Goal: Transaction & Acquisition: Register for event/course

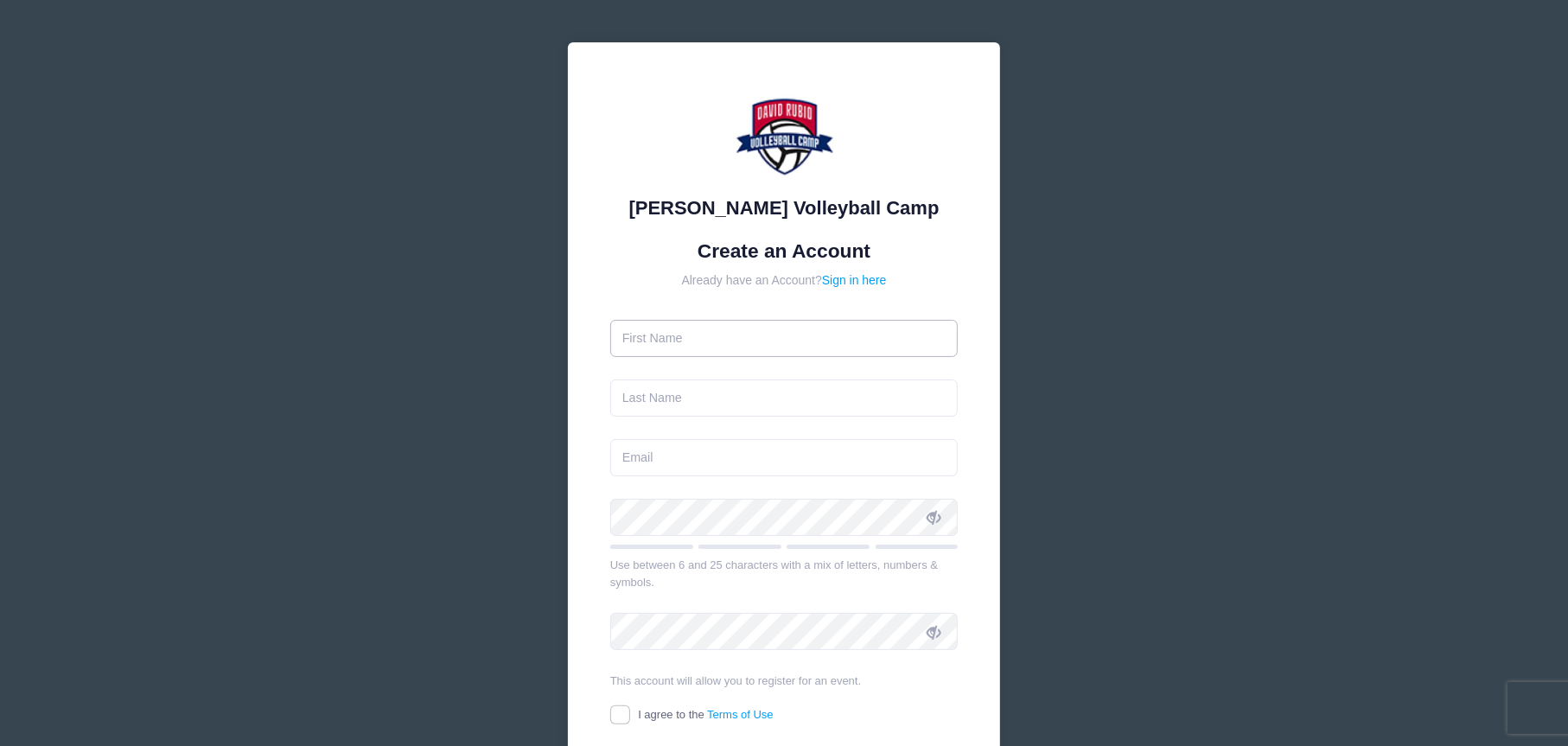
click at [716, 346] on input "text" at bounding box center [784, 338] width 348 height 37
type input "Terry"
type input "[PERSON_NAME]"
type input "[EMAIL_ADDRESS][DOMAIN_NAME]"
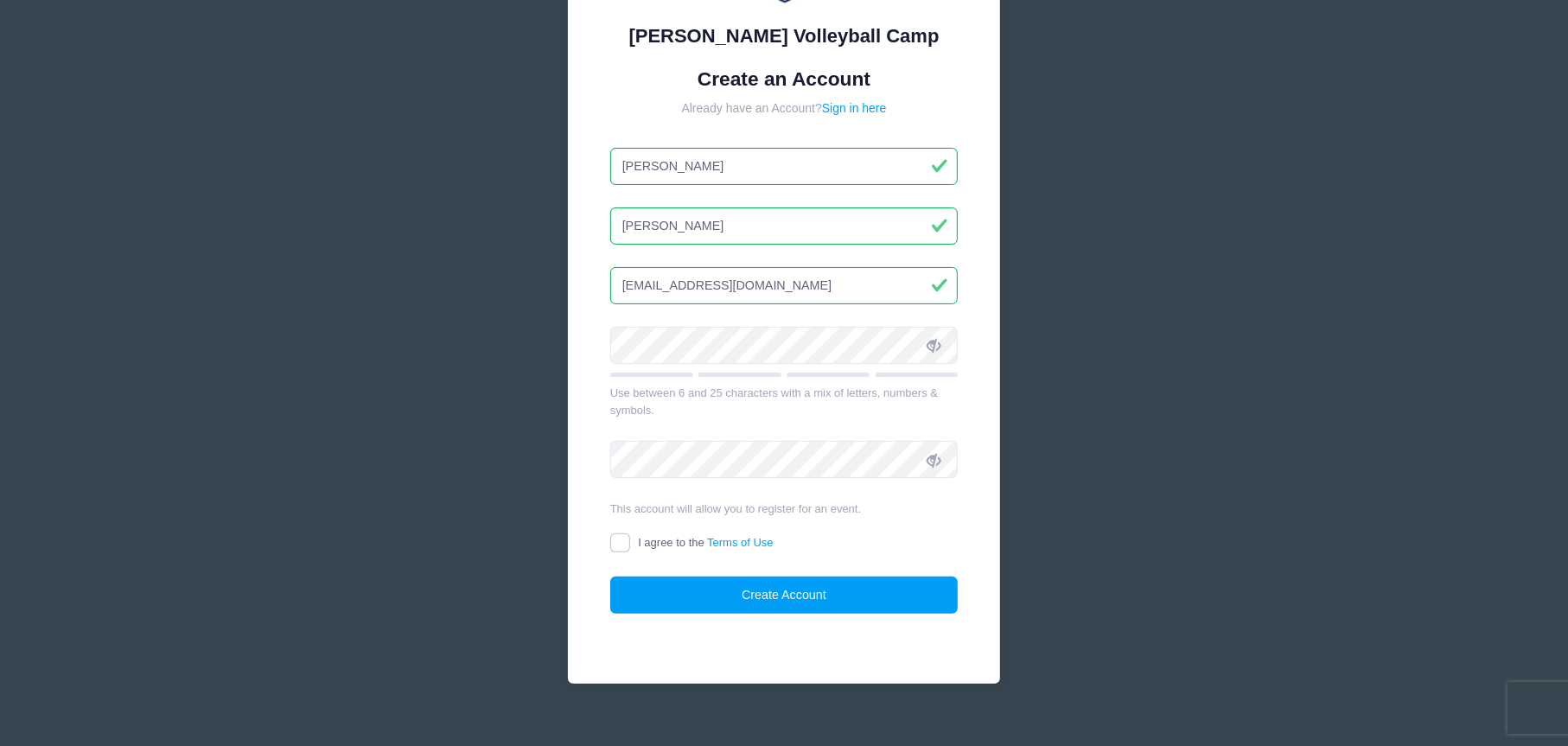
scroll to position [173, 0]
click at [943, 342] on span at bounding box center [934, 344] width 29 height 29
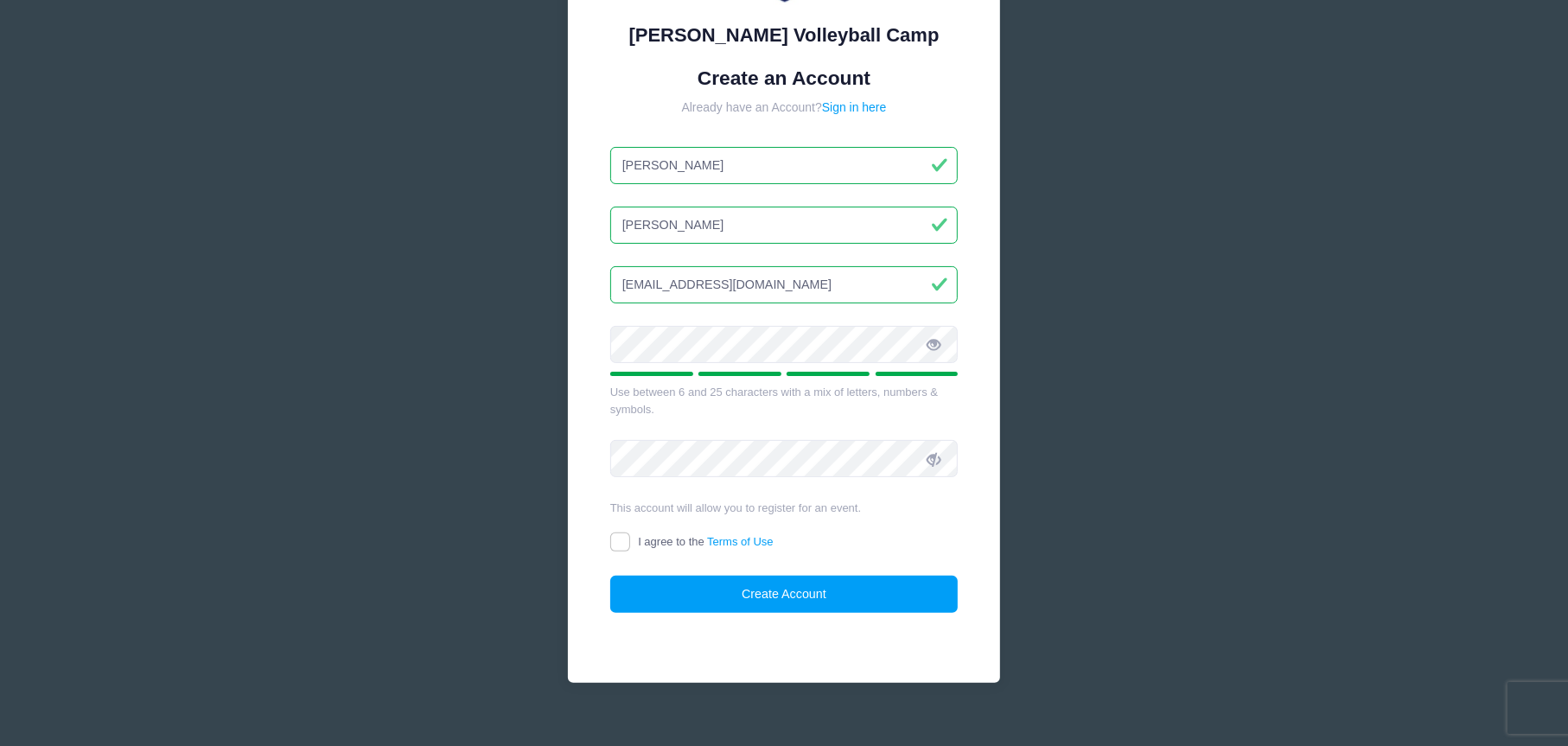
click at [938, 453] on icon at bounding box center [934, 460] width 14 height 14
click at [616, 547] on input "I agree to the Terms of Use" at bounding box center [619, 542] width 20 height 20
checkbox input "true"
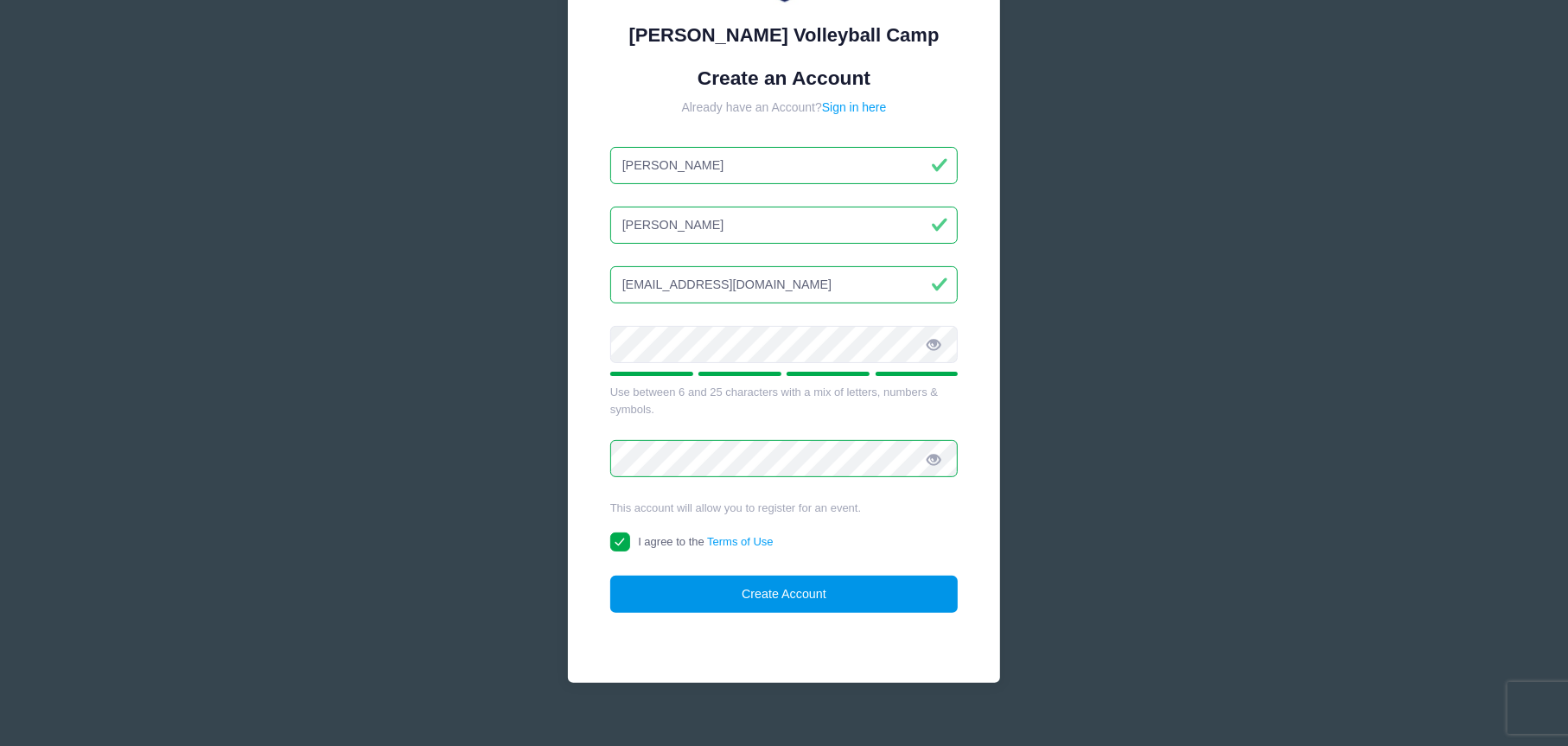
click at [767, 589] on button "Create Account" at bounding box center [784, 594] width 348 height 37
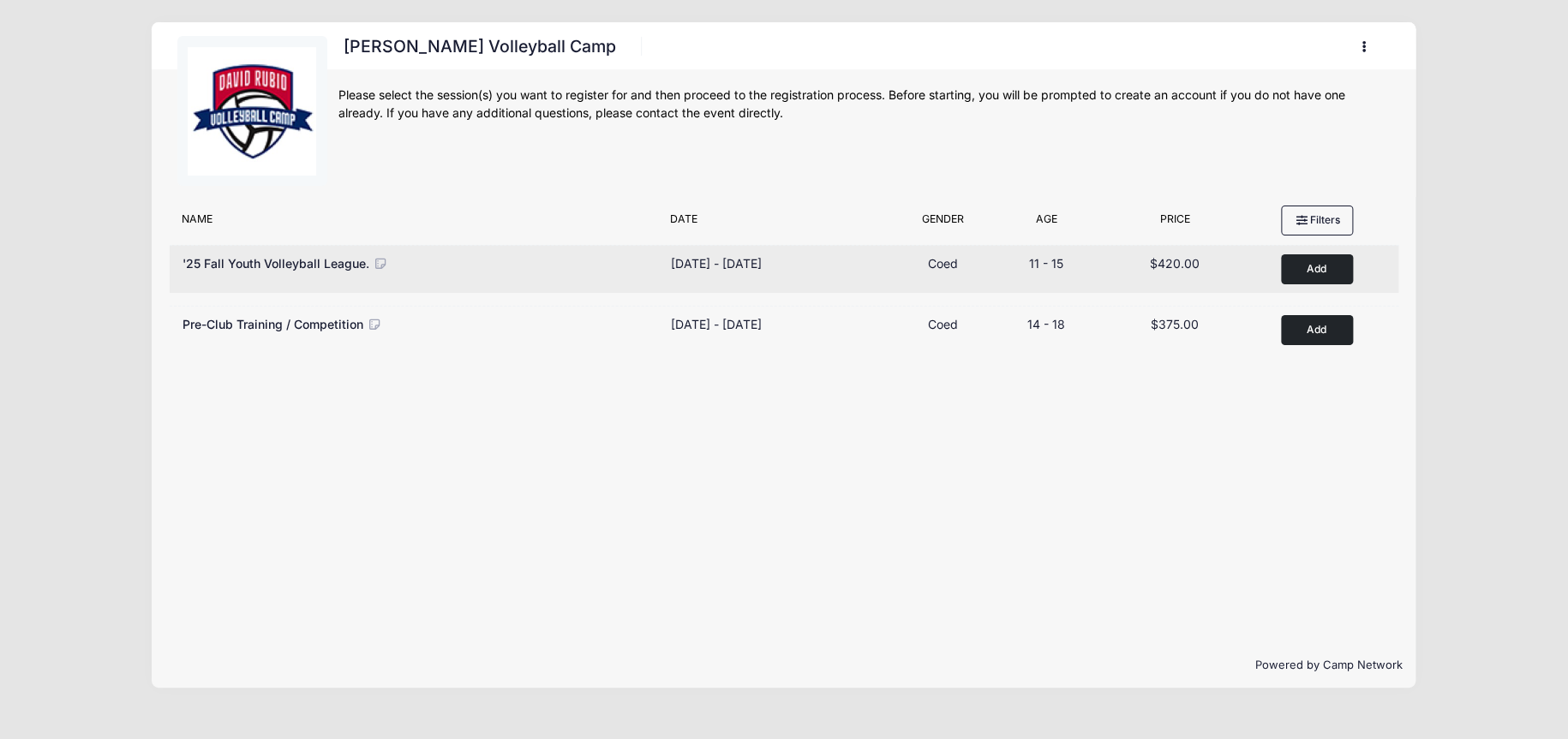
click at [1316, 269] on button "Add to Cart" at bounding box center [1317, 269] width 72 height 30
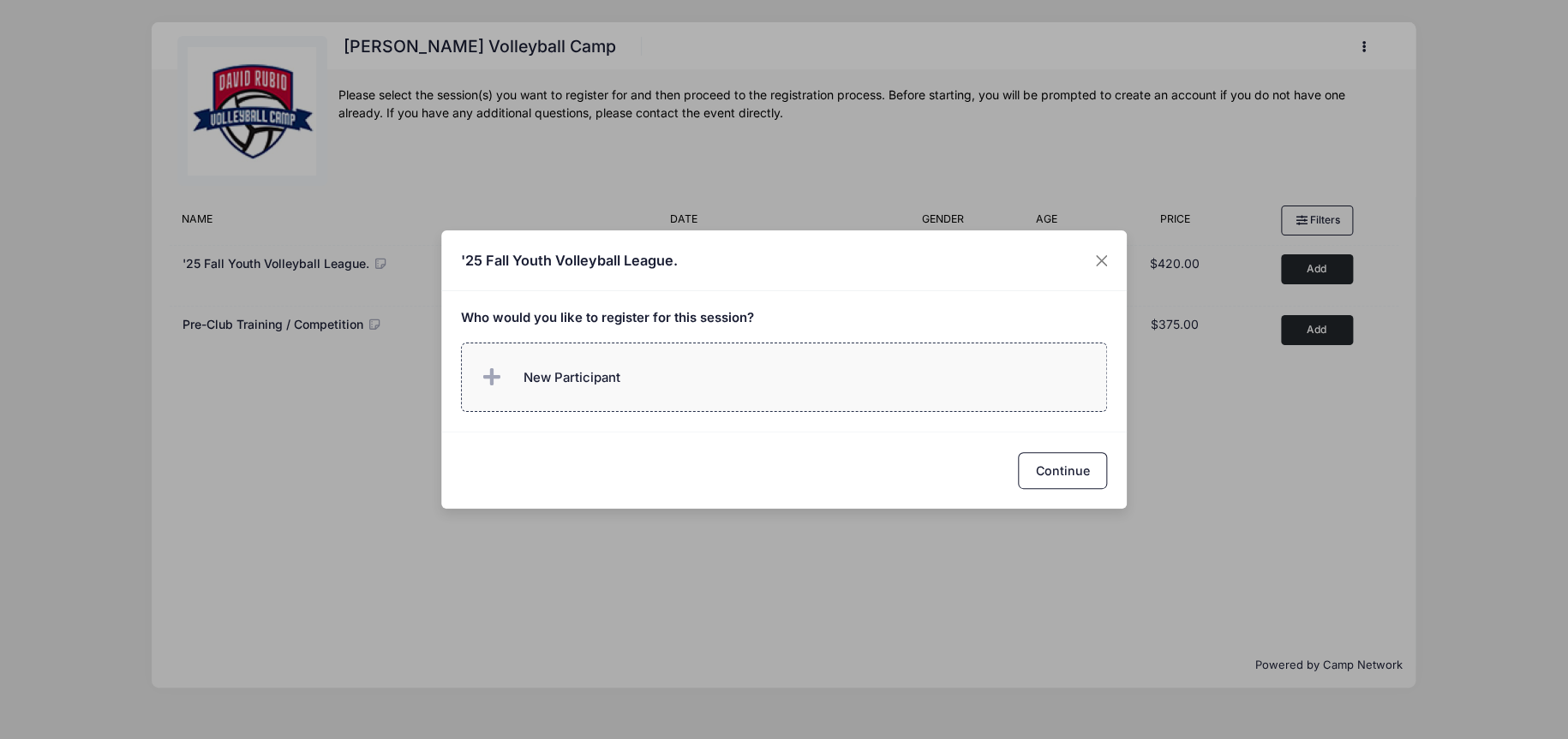
click at [867, 370] on label "New Participant" at bounding box center [784, 377] width 647 height 70
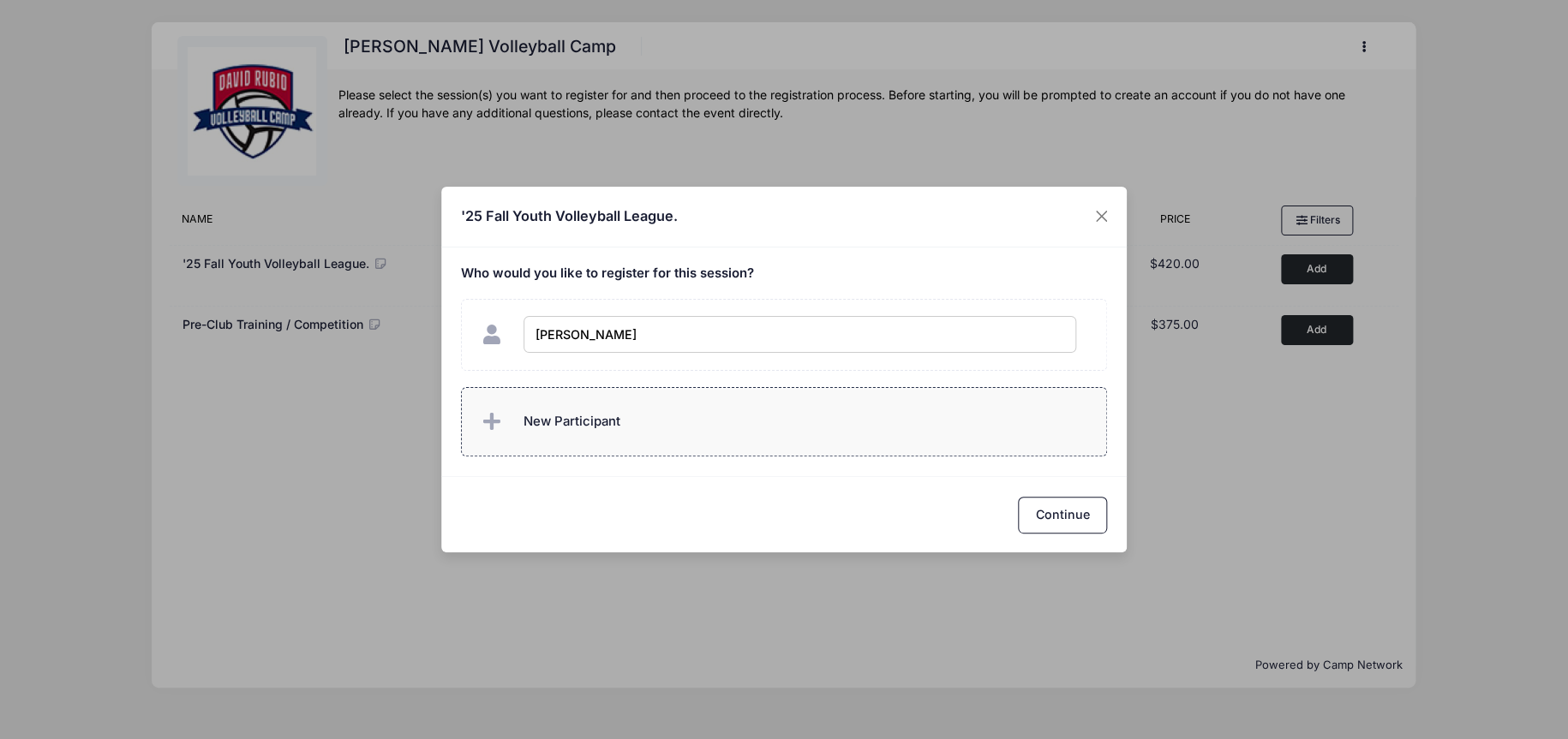
type input "Charlotte Baker"
checkbox input "true"
click at [1063, 506] on button "Continue" at bounding box center [1062, 515] width 89 height 37
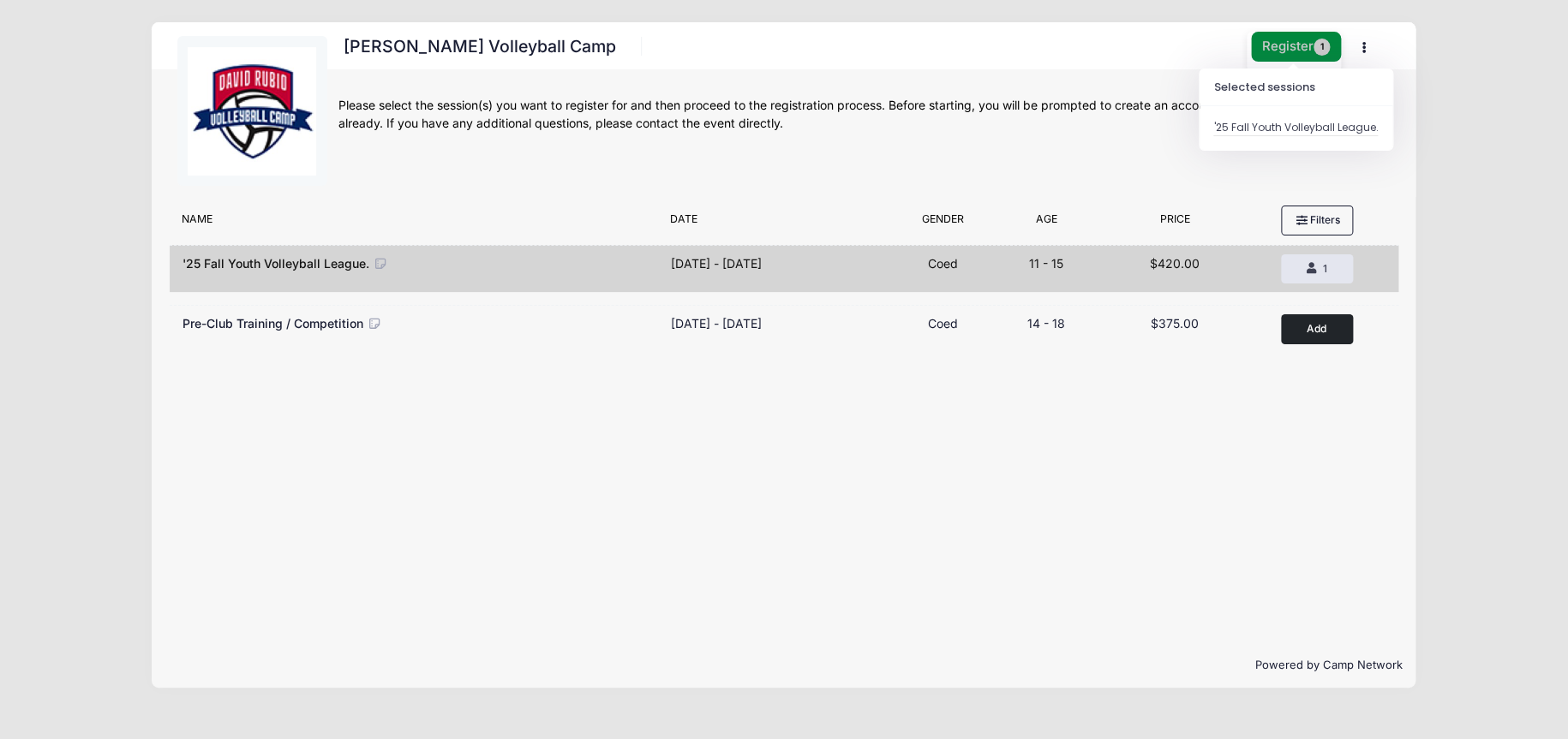
click at [1296, 45] on button "Register 1" at bounding box center [1297, 46] width 91 height 30
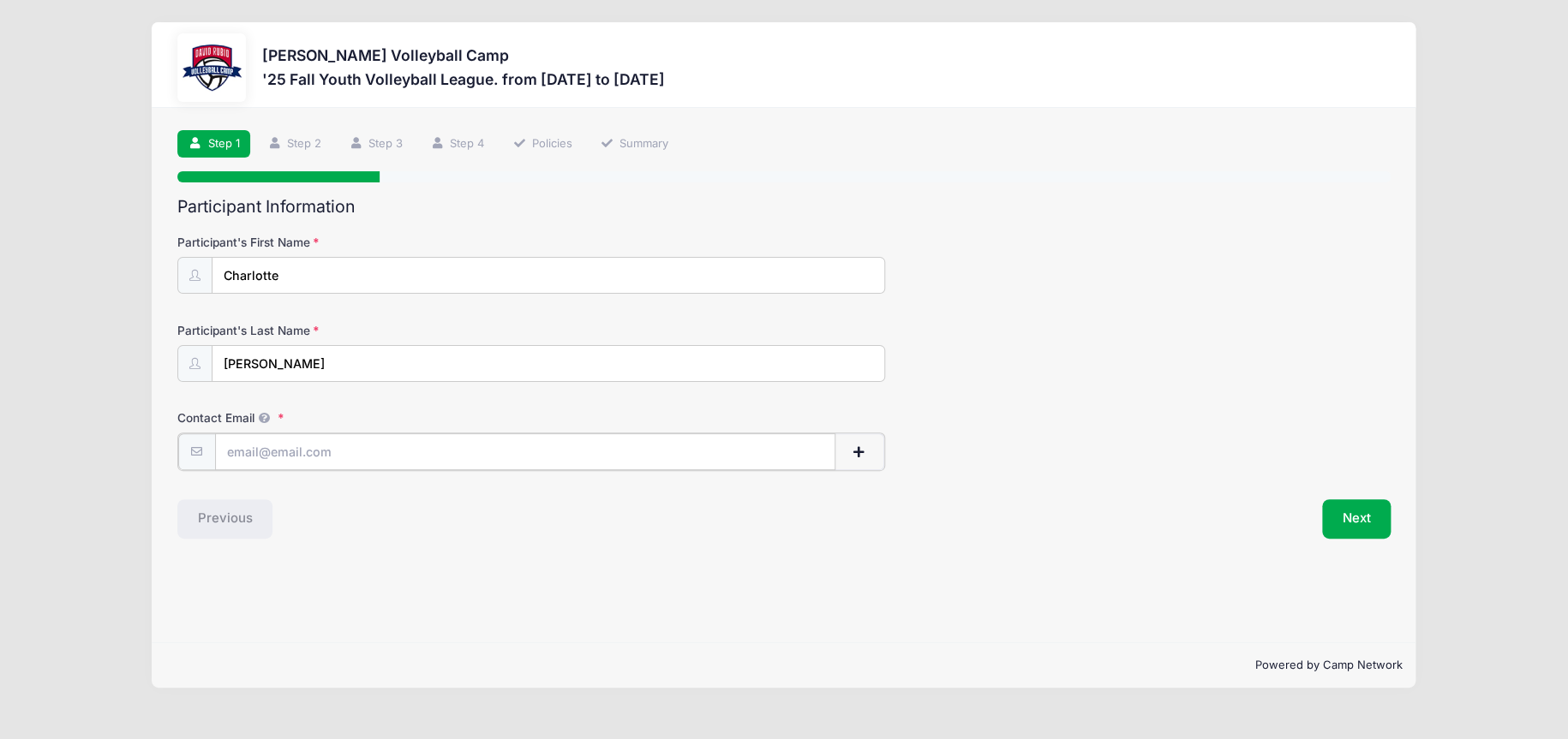
click at [342, 445] on input "Contact Email" at bounding box center [525, 451] width 620 height 37
type input "[EMAIL_ADDRESS][DOMAIN_NAME]"
click at [1352, 512] on button "Next" at bounding box center [1357, 518] width 70 height 39
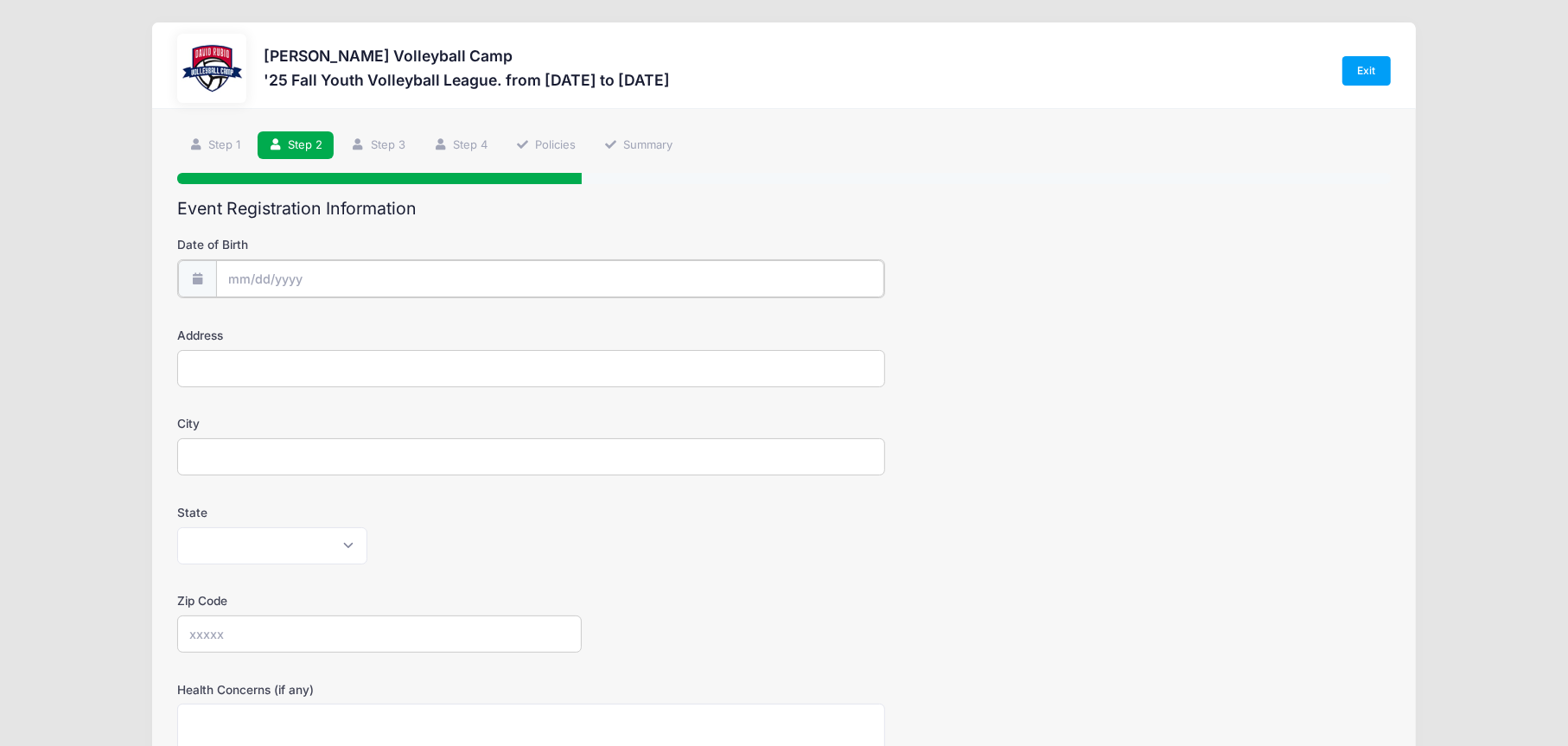
click at [384, 281] on input "Date of Birth" at bounding box center [549, 278] width 668 height 37
click at [258, 278] on input "Date of Birth" at bounding box center [549, 278] width 668 height 37
click at [239, 324] on icon at bounding box center [240, 325] width 6 height 10
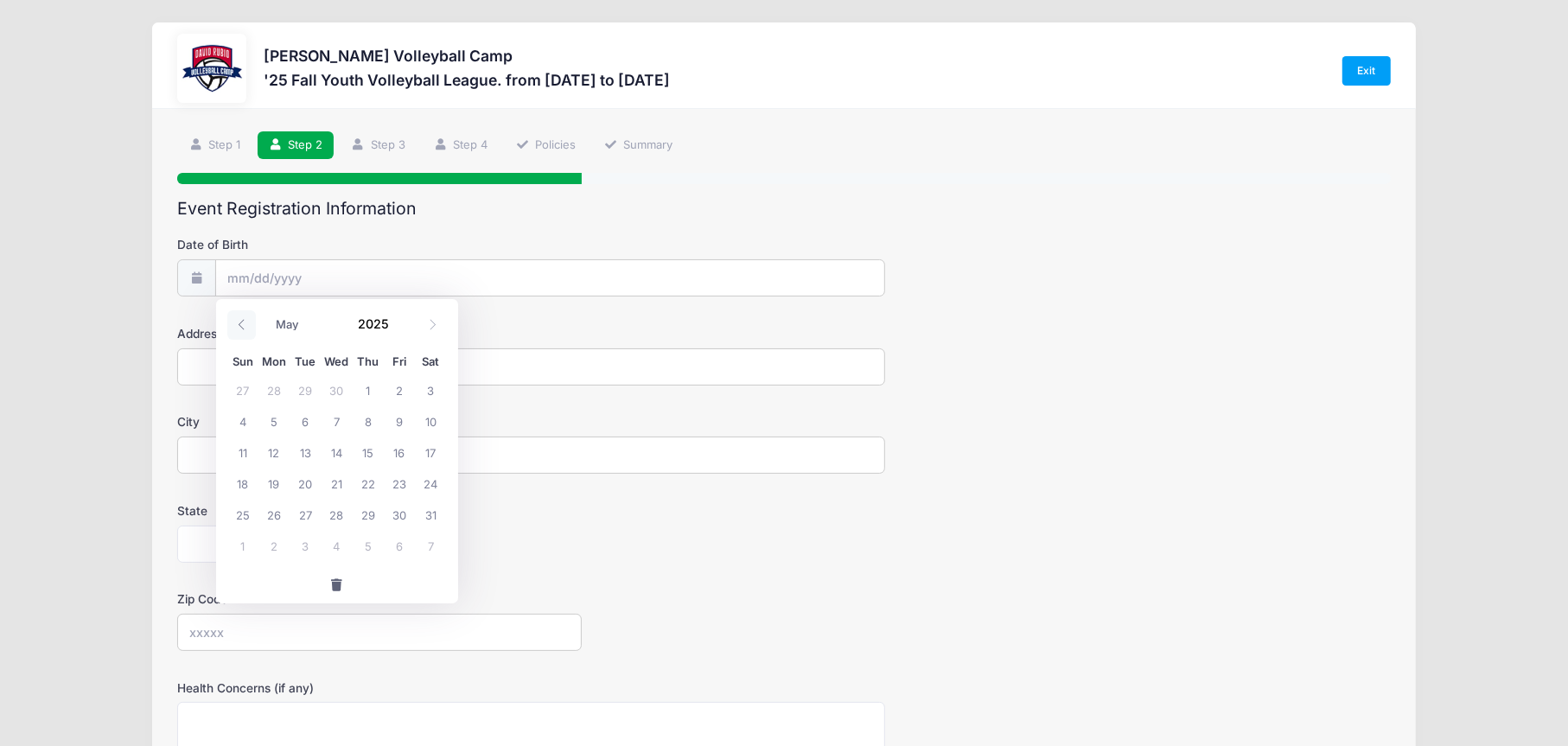
click at [239, 324] on icon at bounding box center [240, 325] width 6 height 10
select select "1"
click at [398, 510] on span "28" at bounding box center [399, 515] width 31 height 31
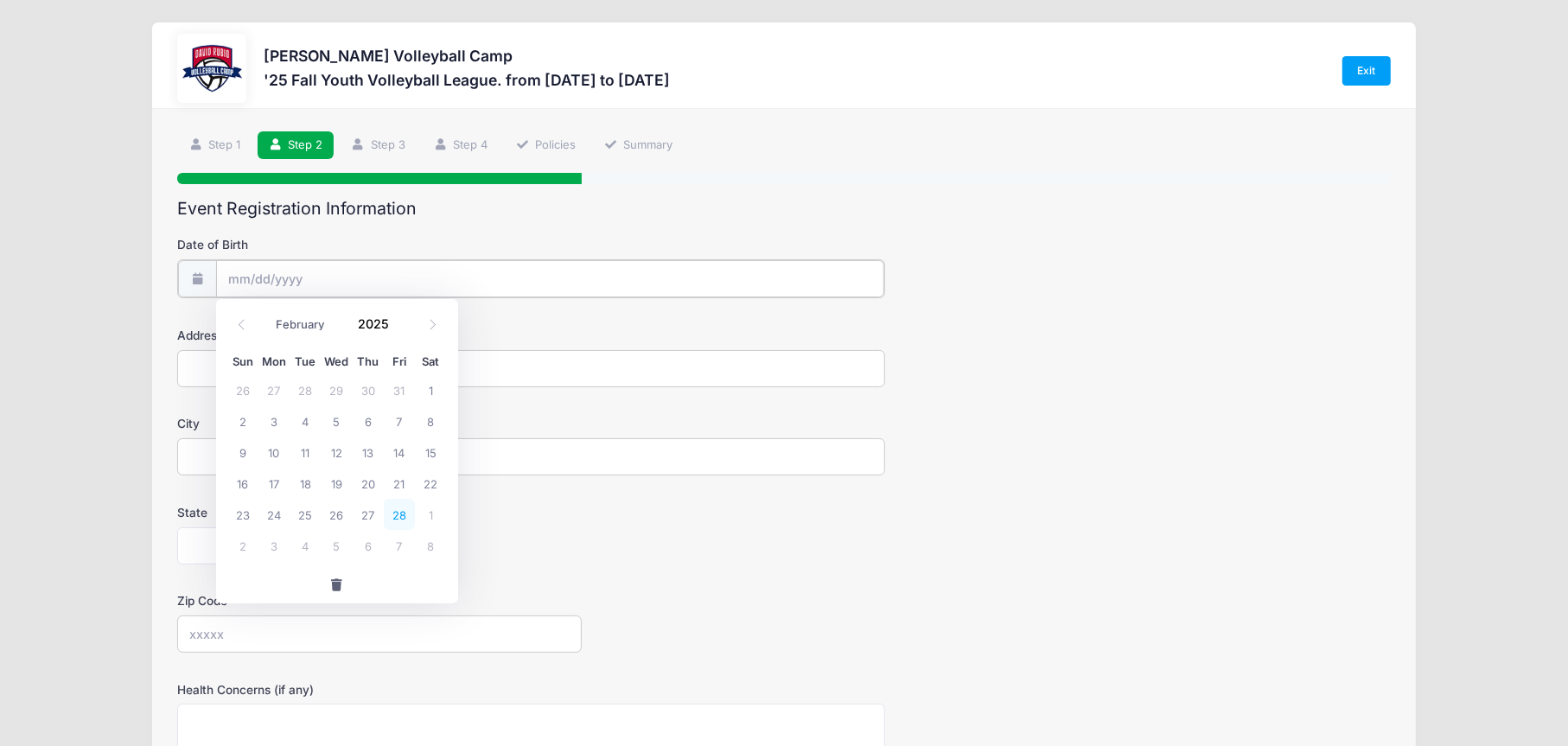
type input "[DATE]"
click at [331, 276] on input "[DATE]" at bounding box center [549, 278] width 668 height 37
click at [236, 323] on icon at bounding box center [241, 324] width 11 height 11
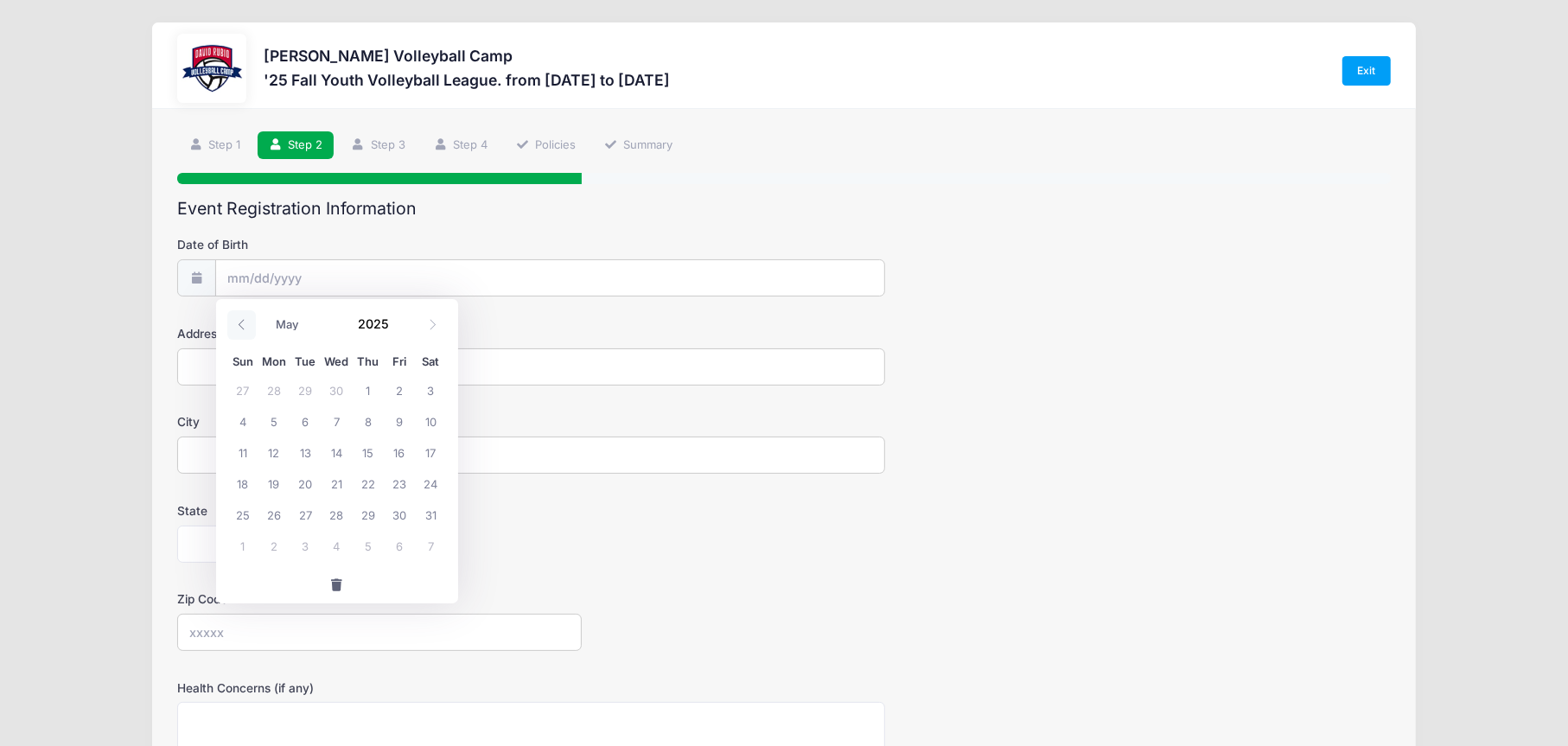
click at [236, 323] on icon at bounding box center [241, 324] width 11 height 11
select select "1"
click at [393, 514] on span "28" at bounding box center [399, 515] width 31 height 31
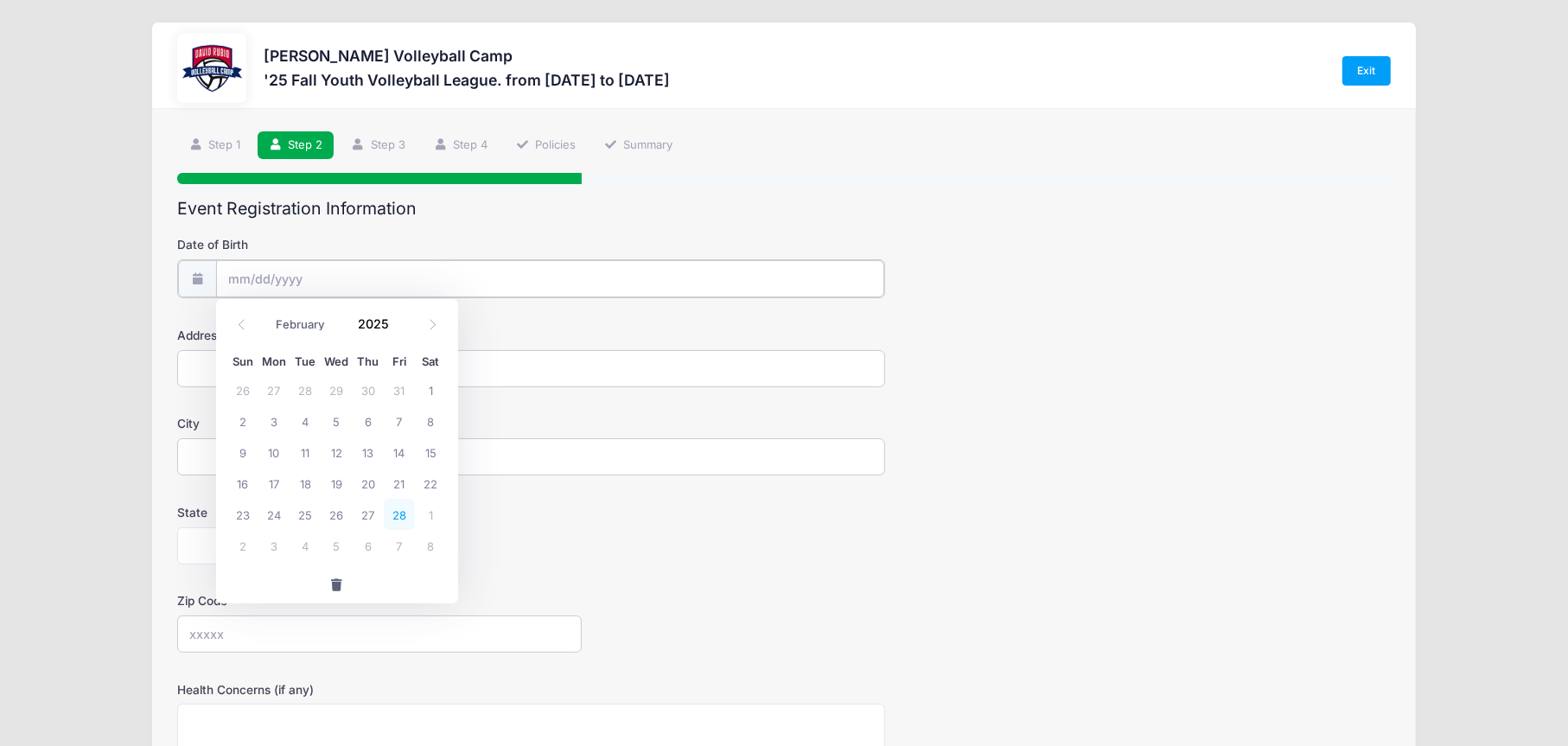
type input "[DATE]"
click at [326, 275] on input "[DATE]" at bounding box center [549, 278] width 668 height 37
click at [392, 328] on input "2025" at bounding box center [378, 324] width 56 height 26
click at [394, 328] on span at bounding box center [400, 330] width 12 height 13
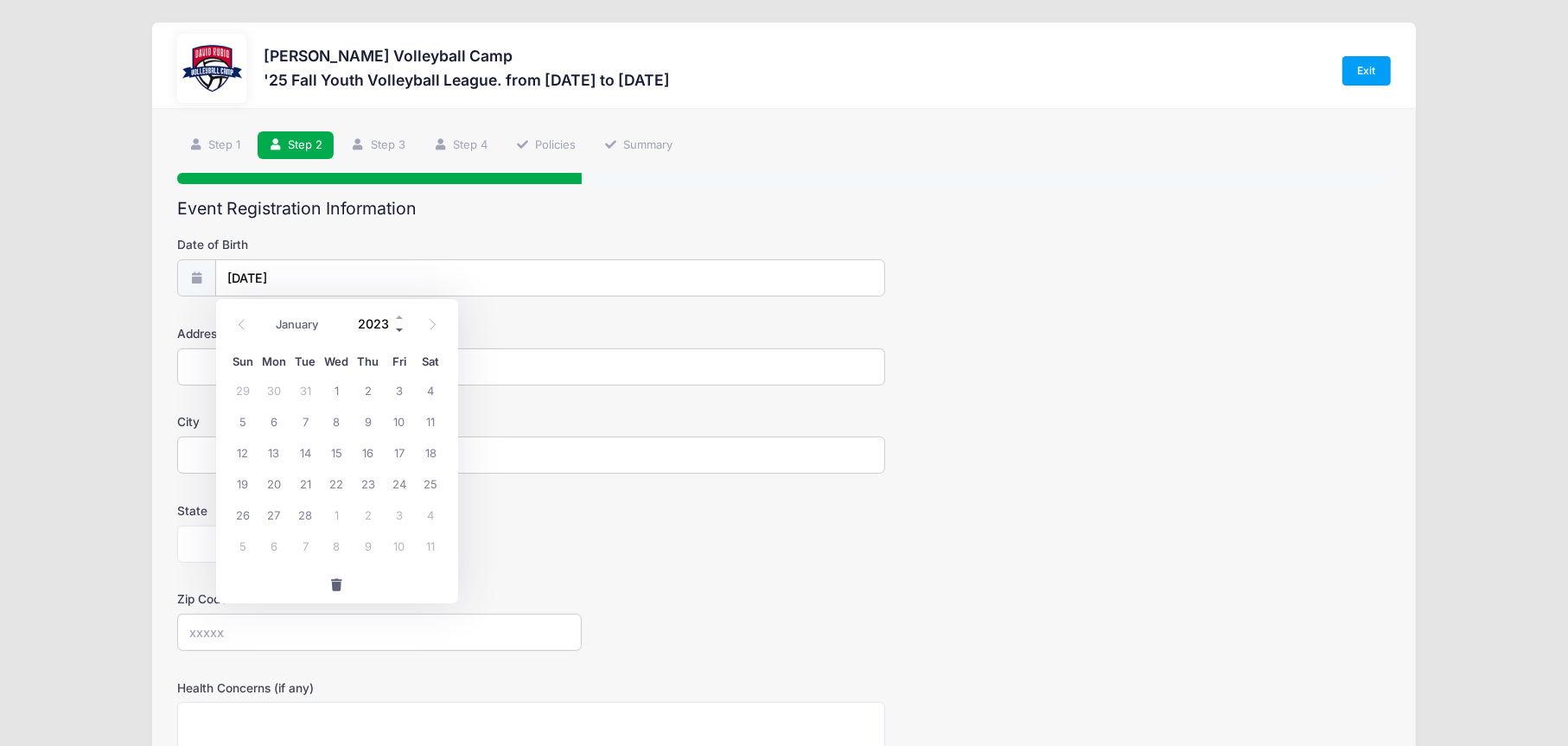
click at [394, 328] on span at bounding box center [400, 330] width 12 height 13
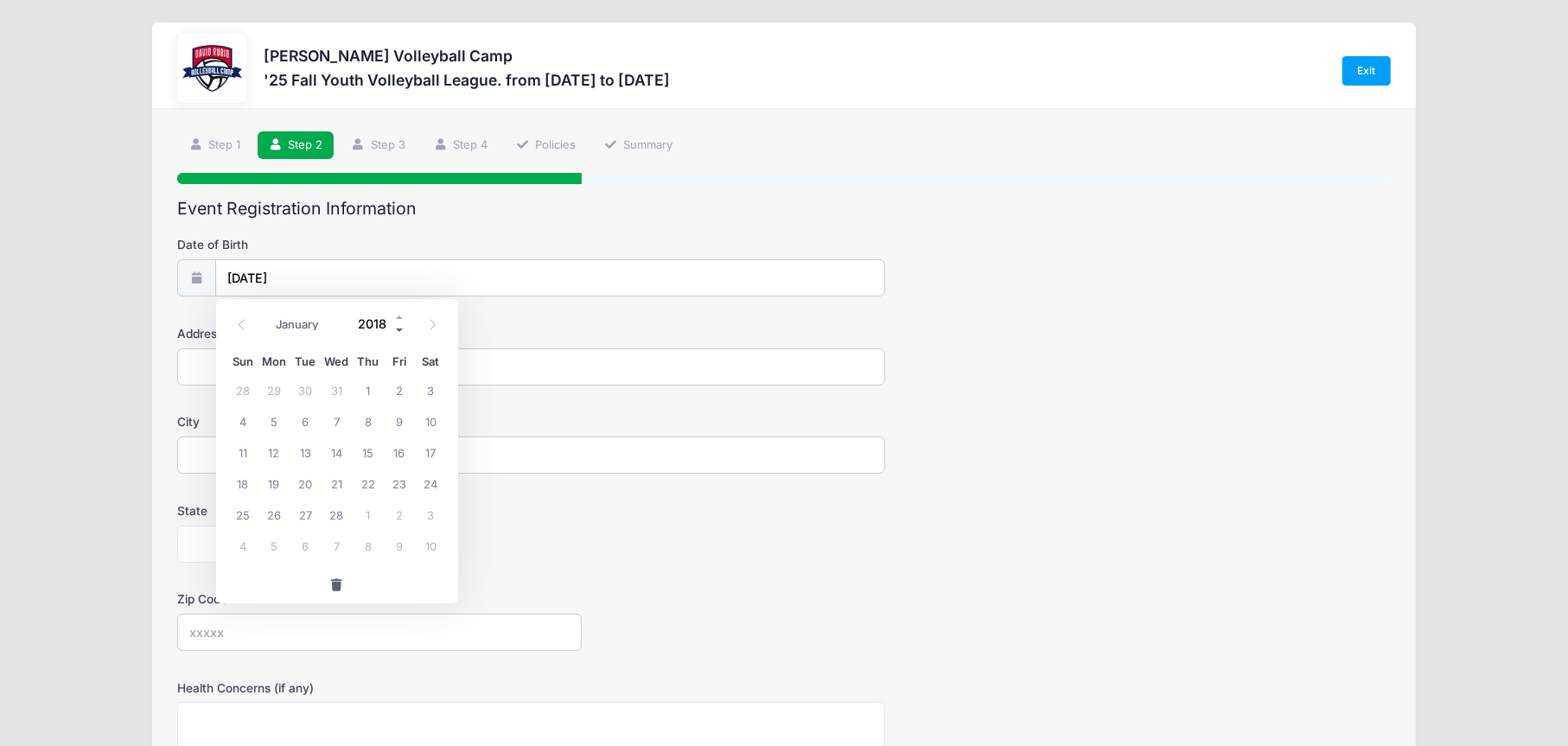
click at [394, 328] on span at bounding box center [400, 330] width 12 height 13
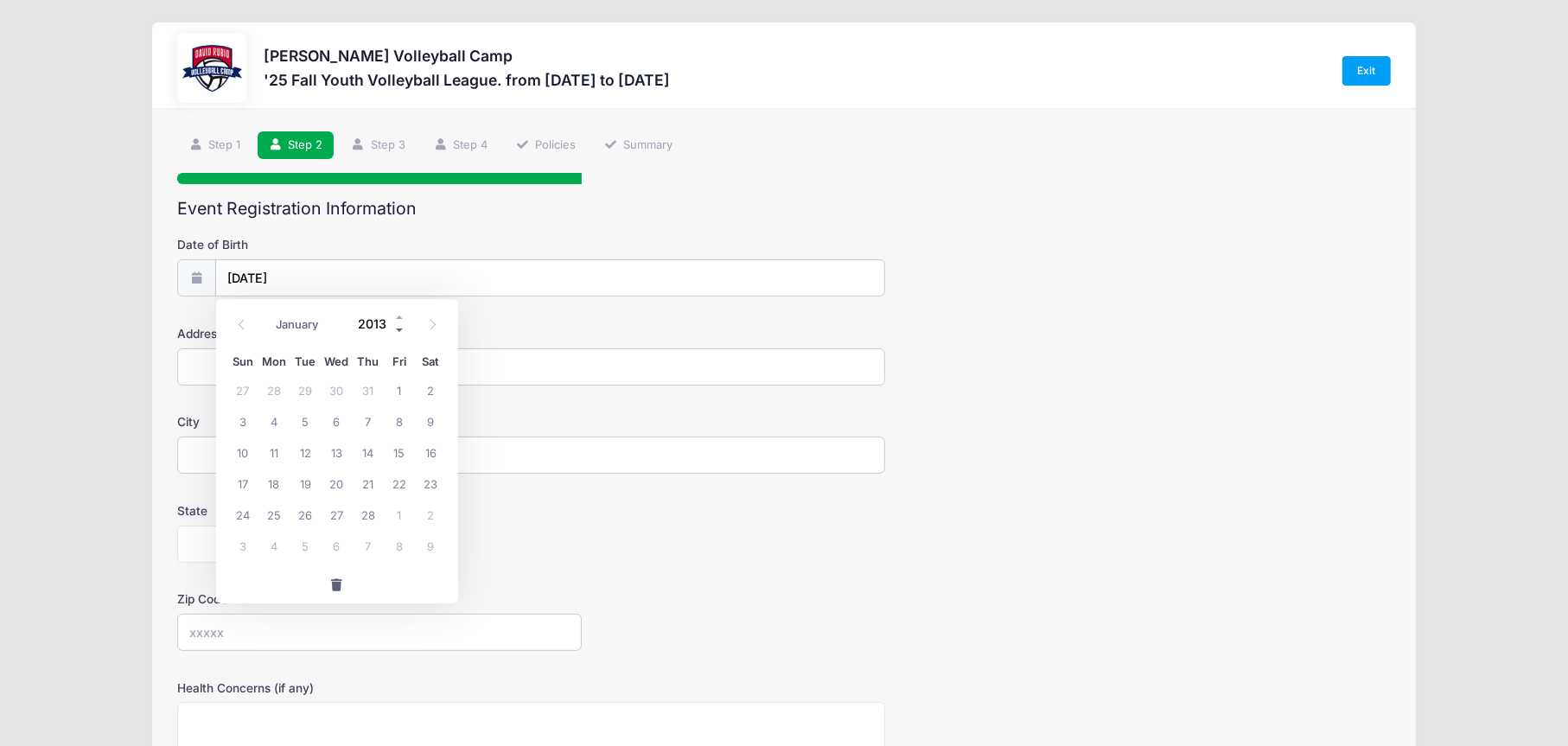
click at [394, 328] on span at bounding box center [400, 330] width 12 height 13
type input "2012"
click at [327, 266] on input "[DATE]" at bounding box center [549, 278] width 668 height 37
click at [304, 514] on span "28" at bounding box center [305, 515] width 31 height 31
type input "[DATE]"
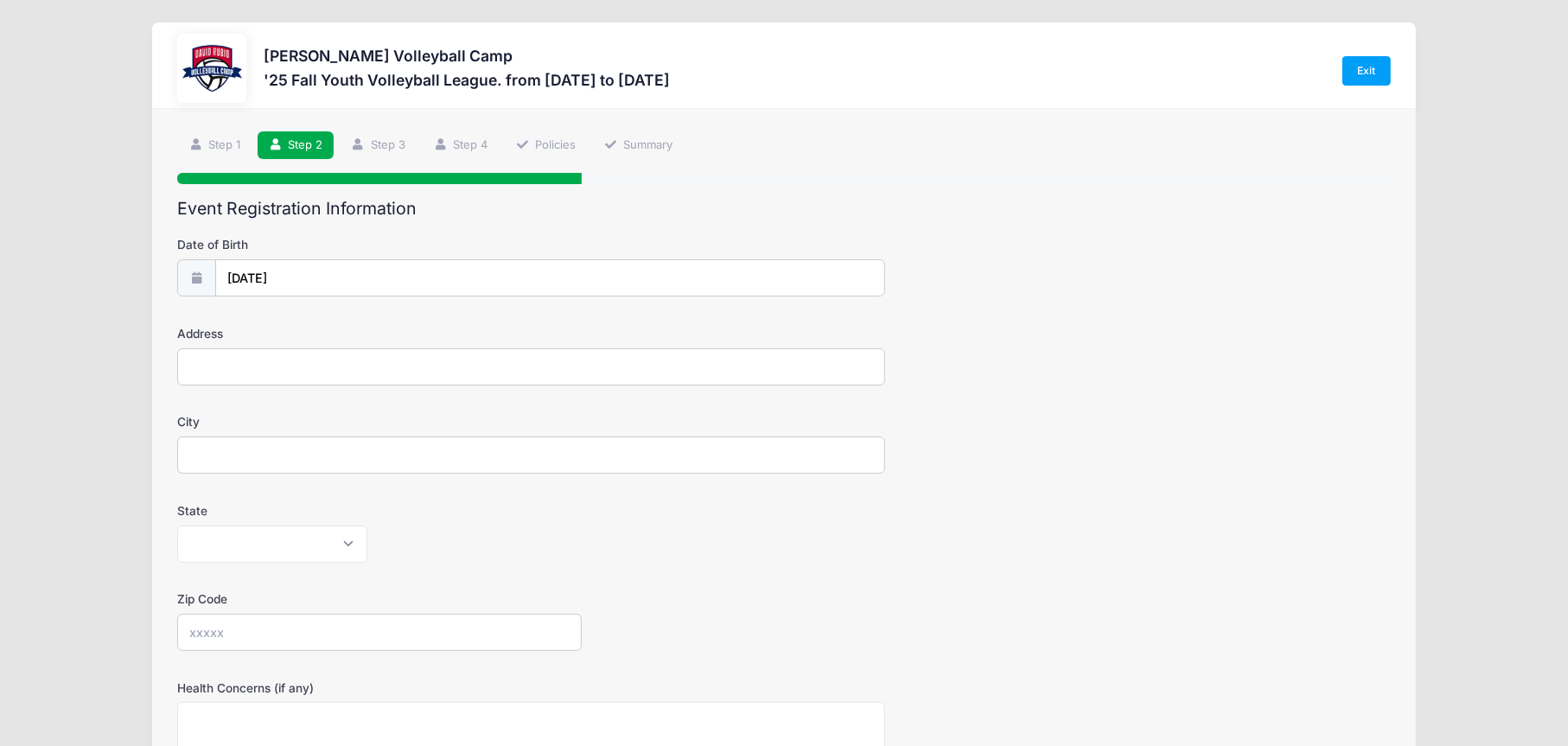
click at [253, 365] on input "Address" at bounding box center [531, 367] width 708 height 37
type input "2460 W [GEOGRAPHIC_DATA][DEMOGRAPHIC_DATA]"
type input "[GEOGRAPHIC_DATA]"
select select "AZ"
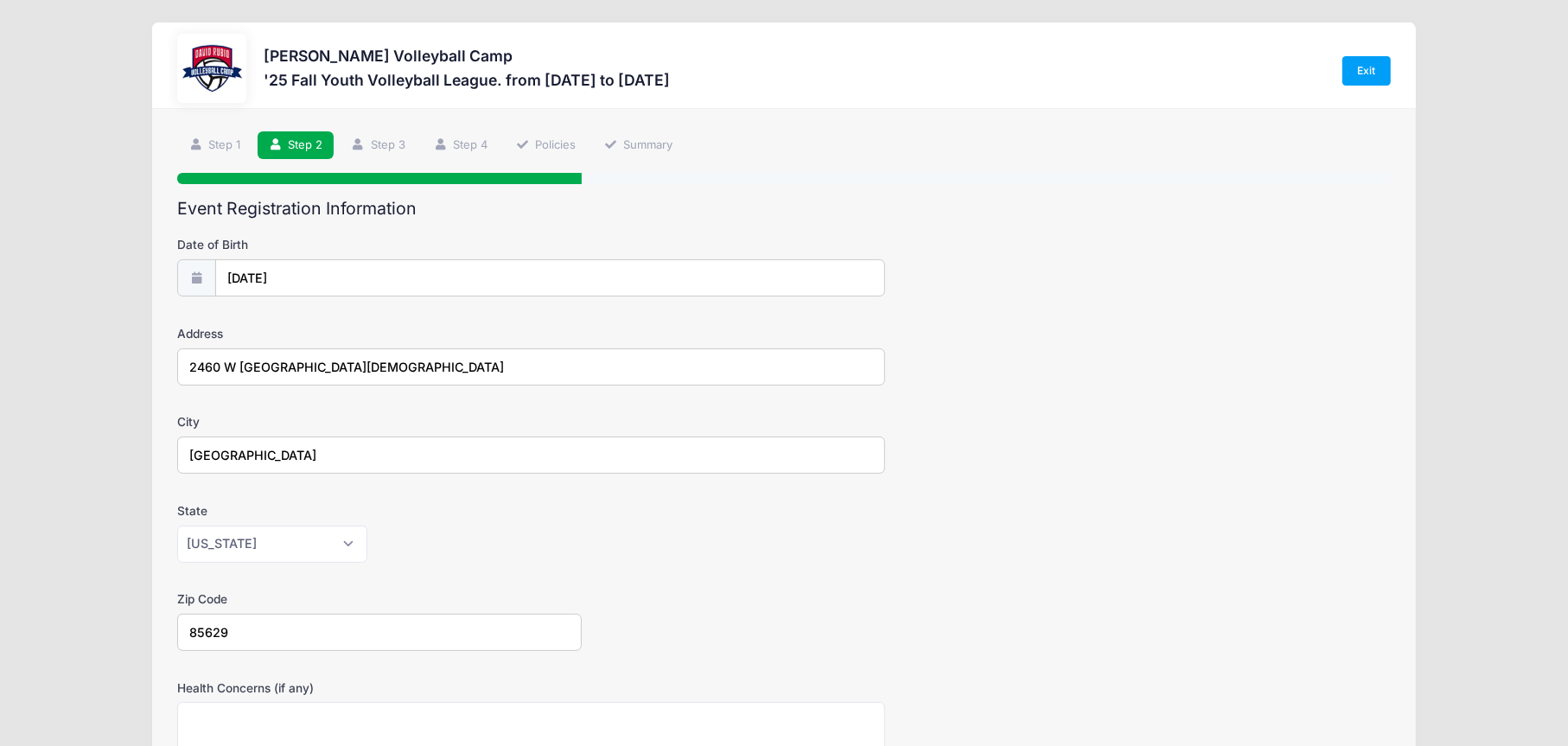
click at [804, 583] on form "Date of Birth [DATE] Address [STREET_ADDRESS][DEMOGRAPHIC_DATA] City [GEOGRAPHI…" at bounding box center [784, 650] width 1213 height 828
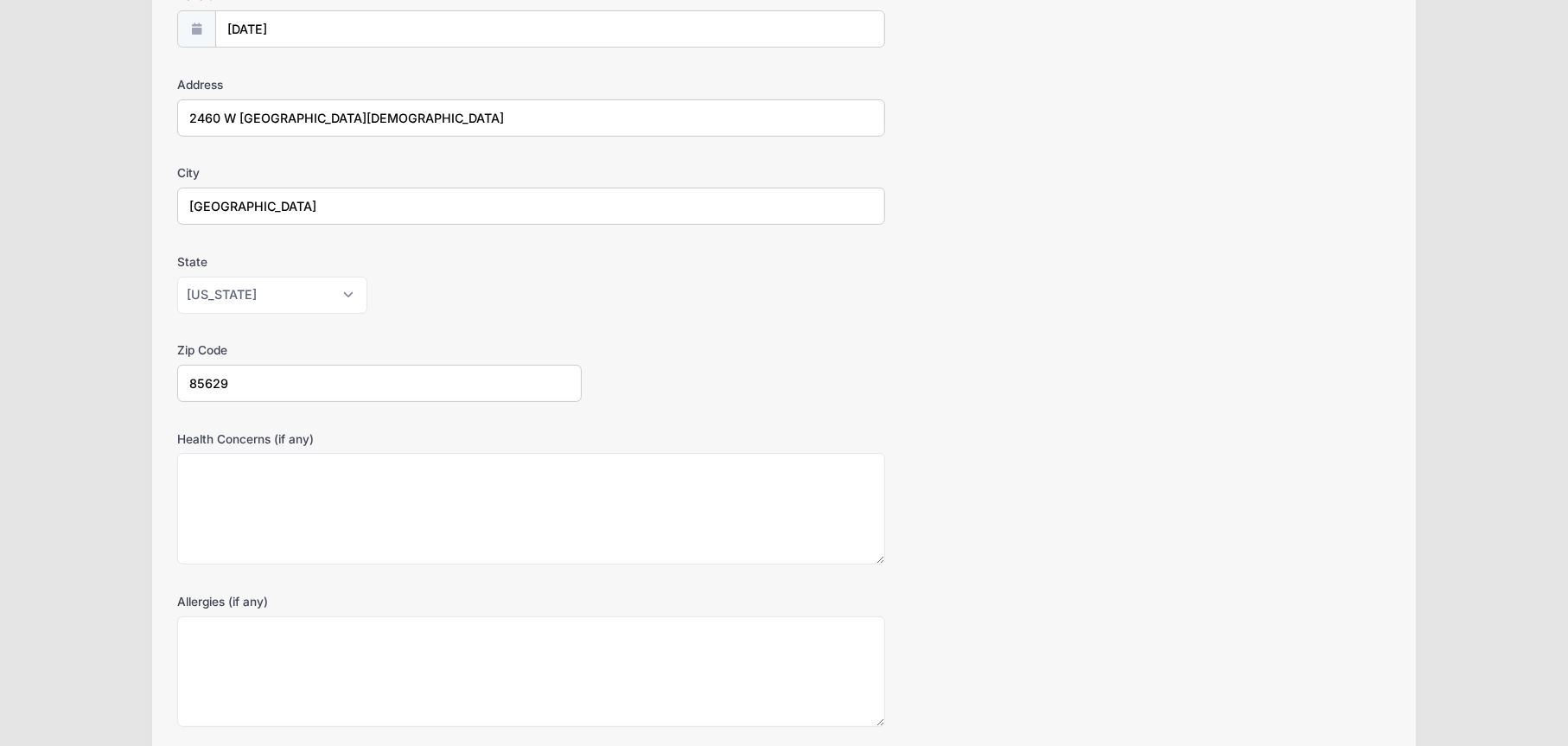
scroll to position [259, 0]
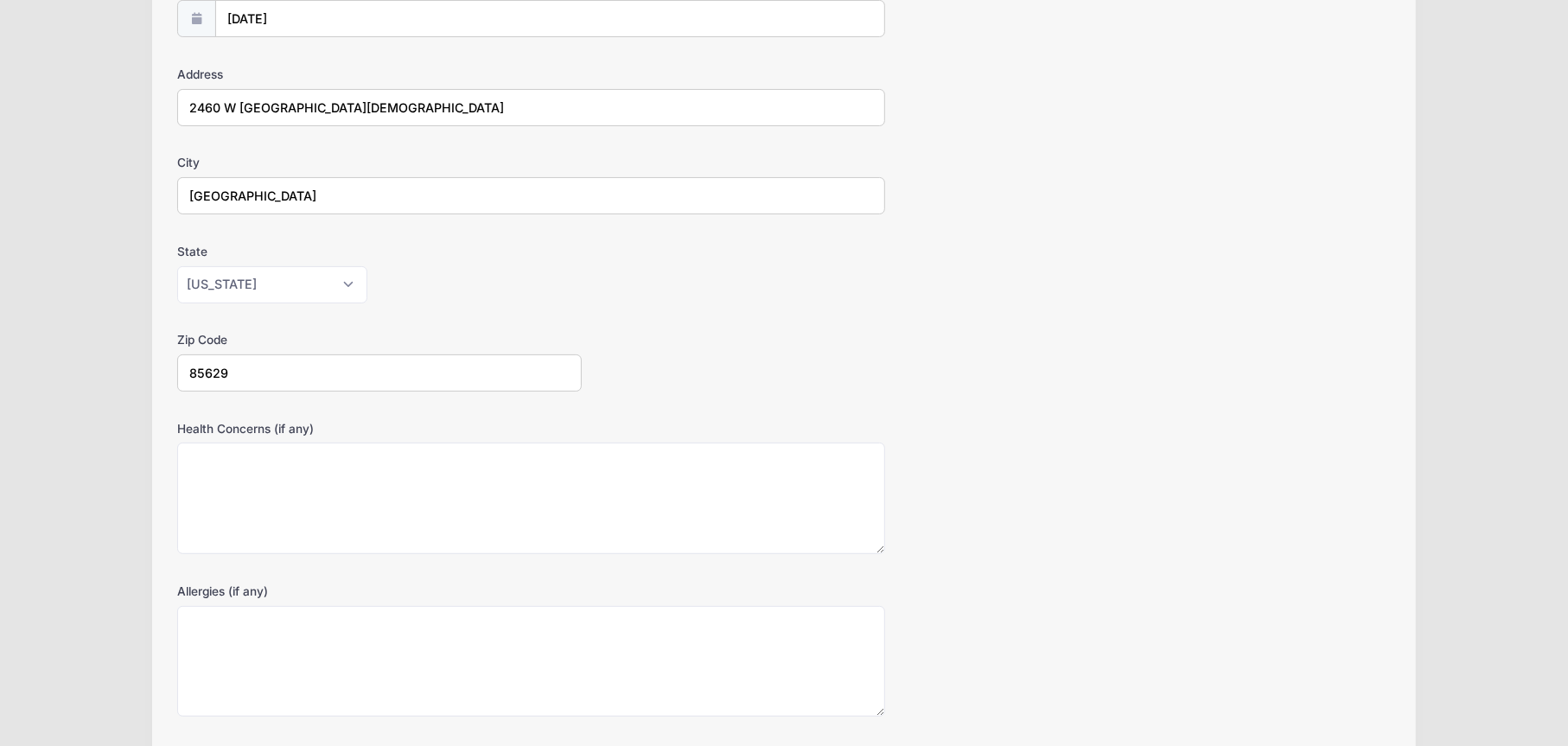
click at [386, 371] on input "85629" at bounding box center [379, 373] width 405 height 37
type input "85745"
click at [395, 500] on textarea "Health Concerns (if any)" at bounding box center [531, 498] width 708 height 112
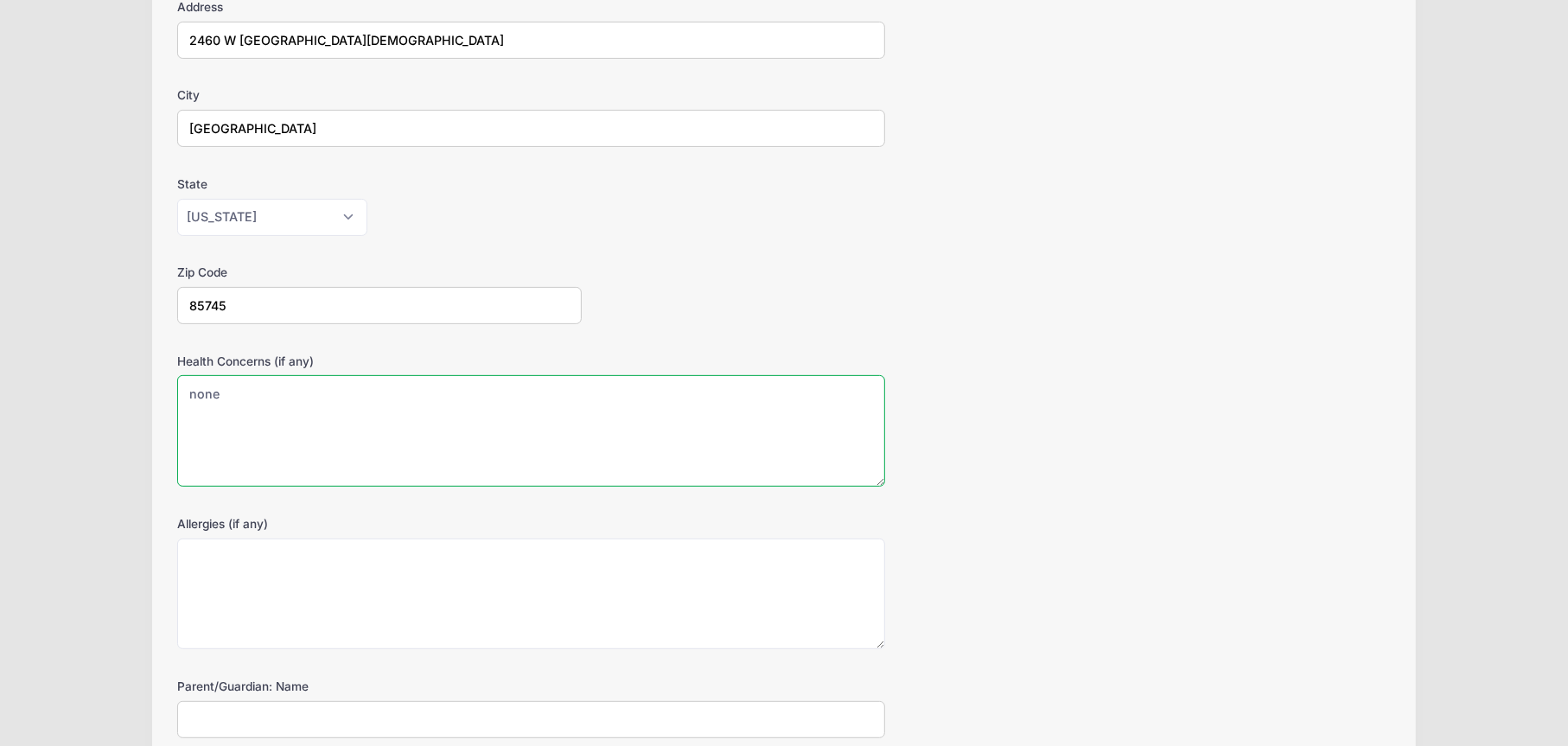
scroll to position [432, 0]
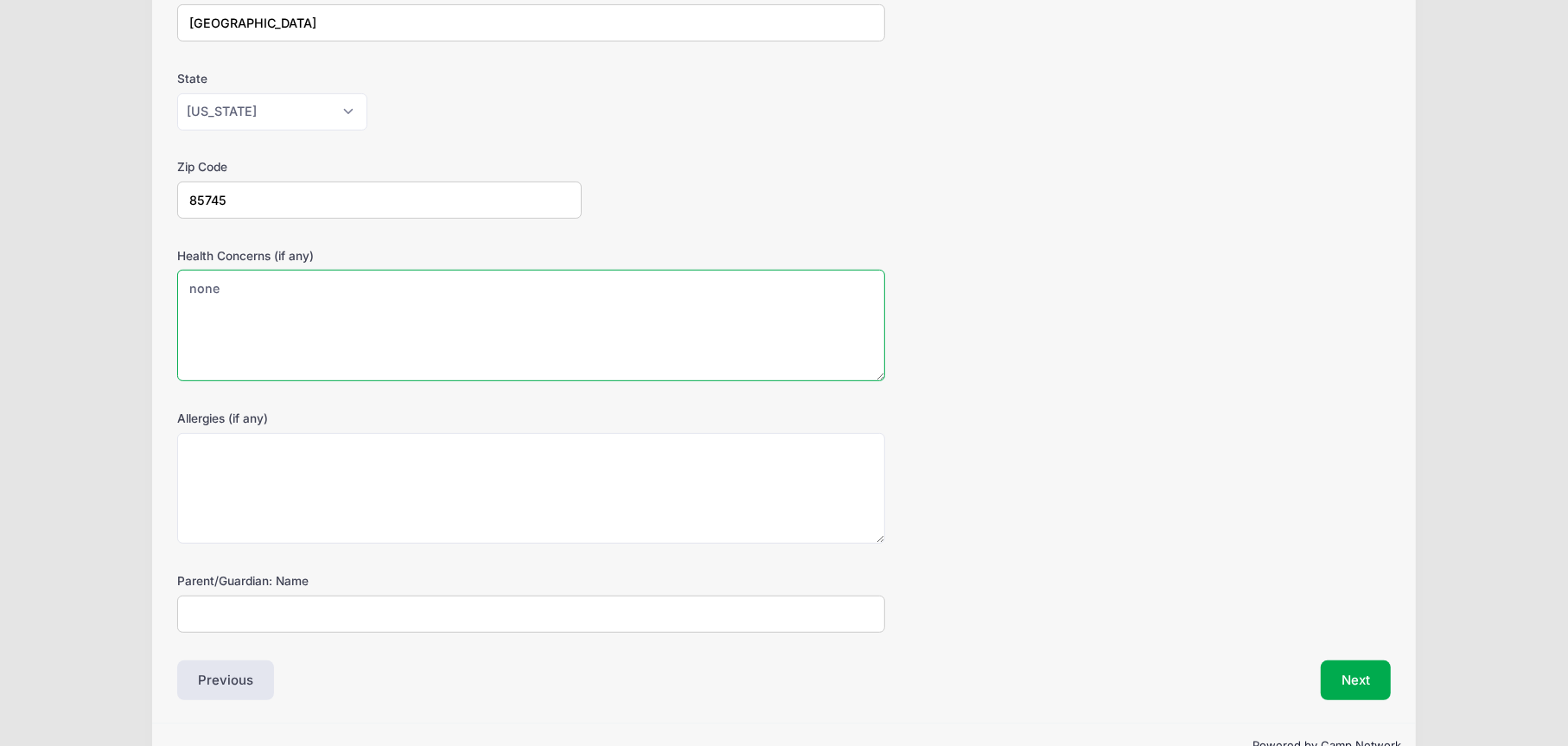
type textarea "none"
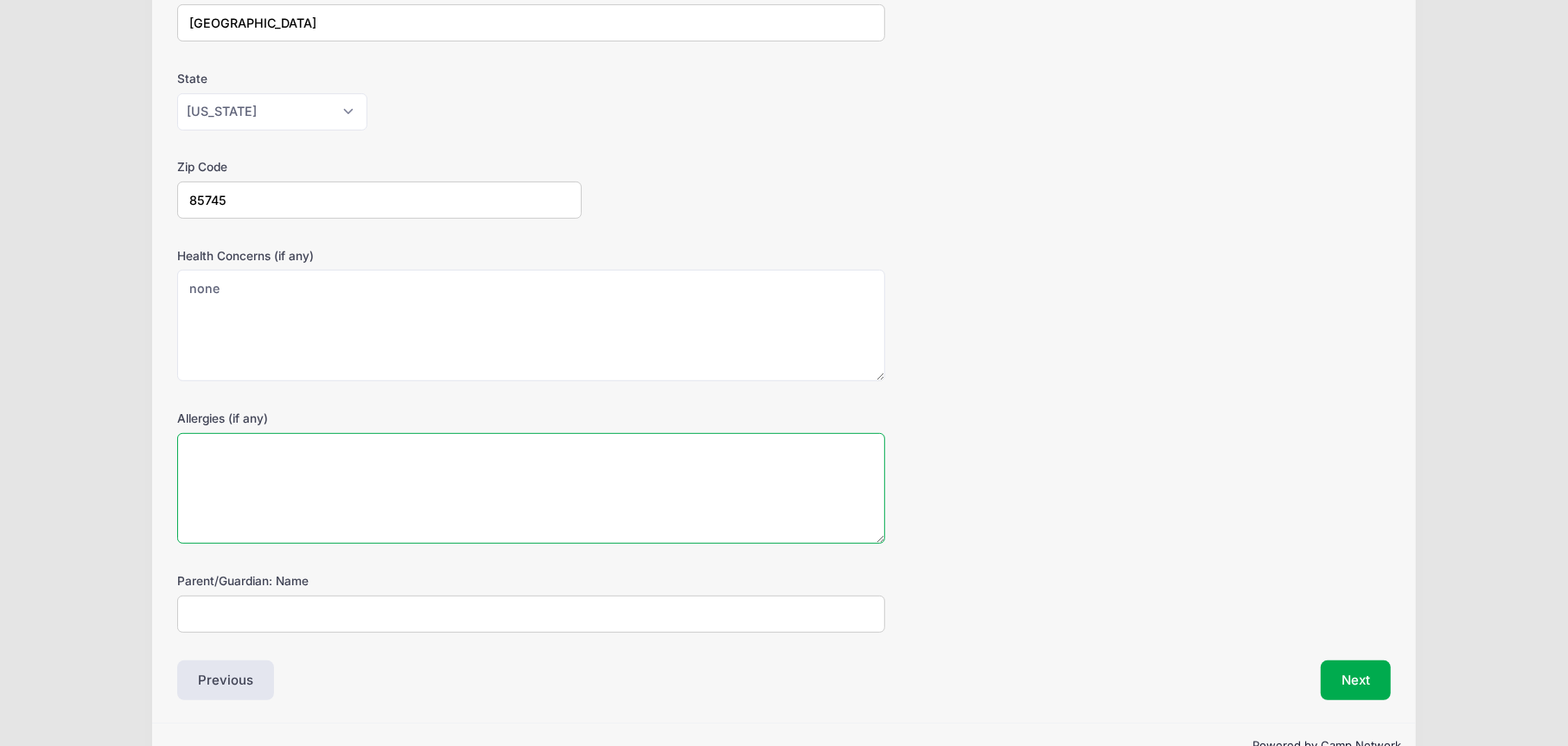
click at [437, 498] on textarea "Allergies (if any)" at bounding box center [531, 489] width 708 height 112
type textarea "m"
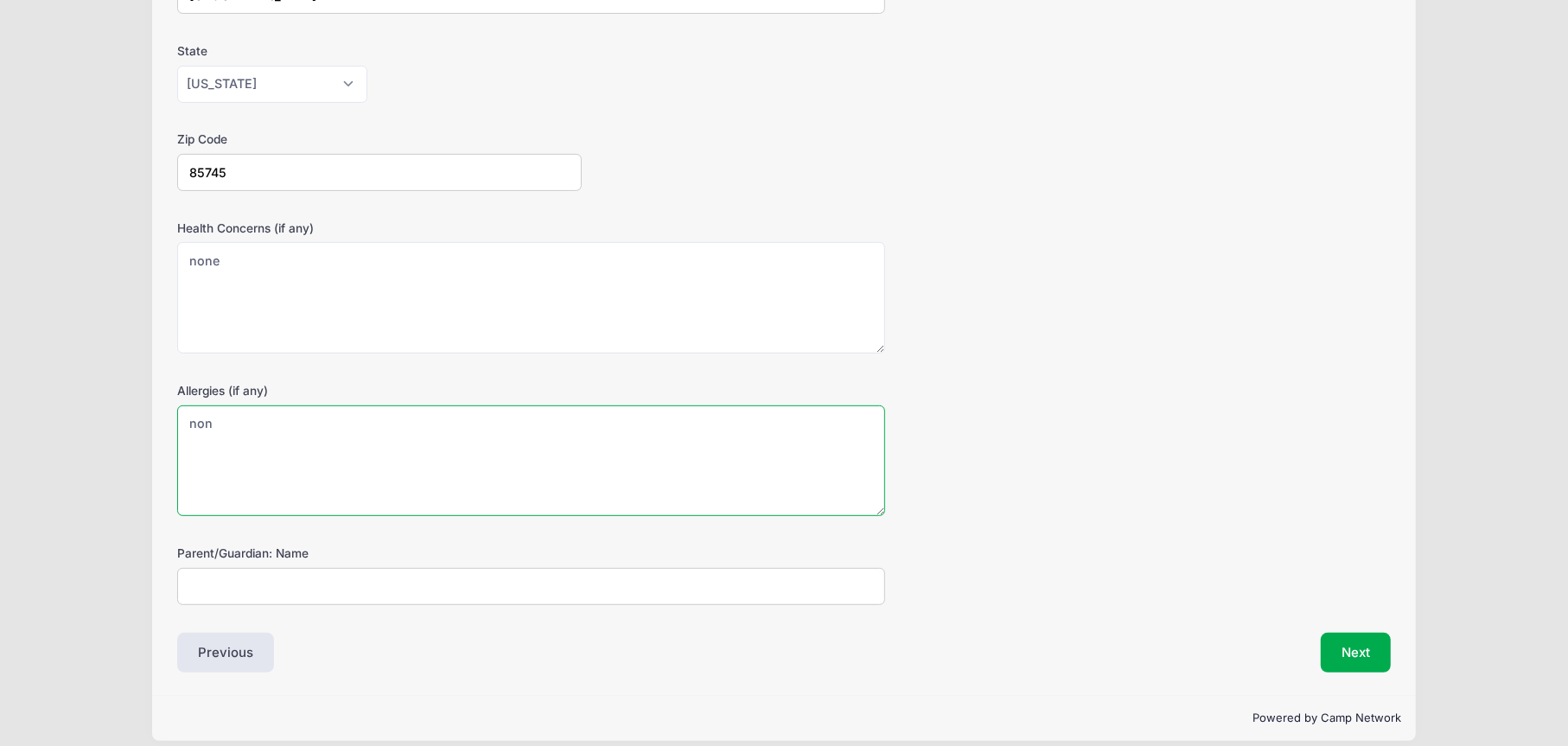
scroll to position [476, 0]
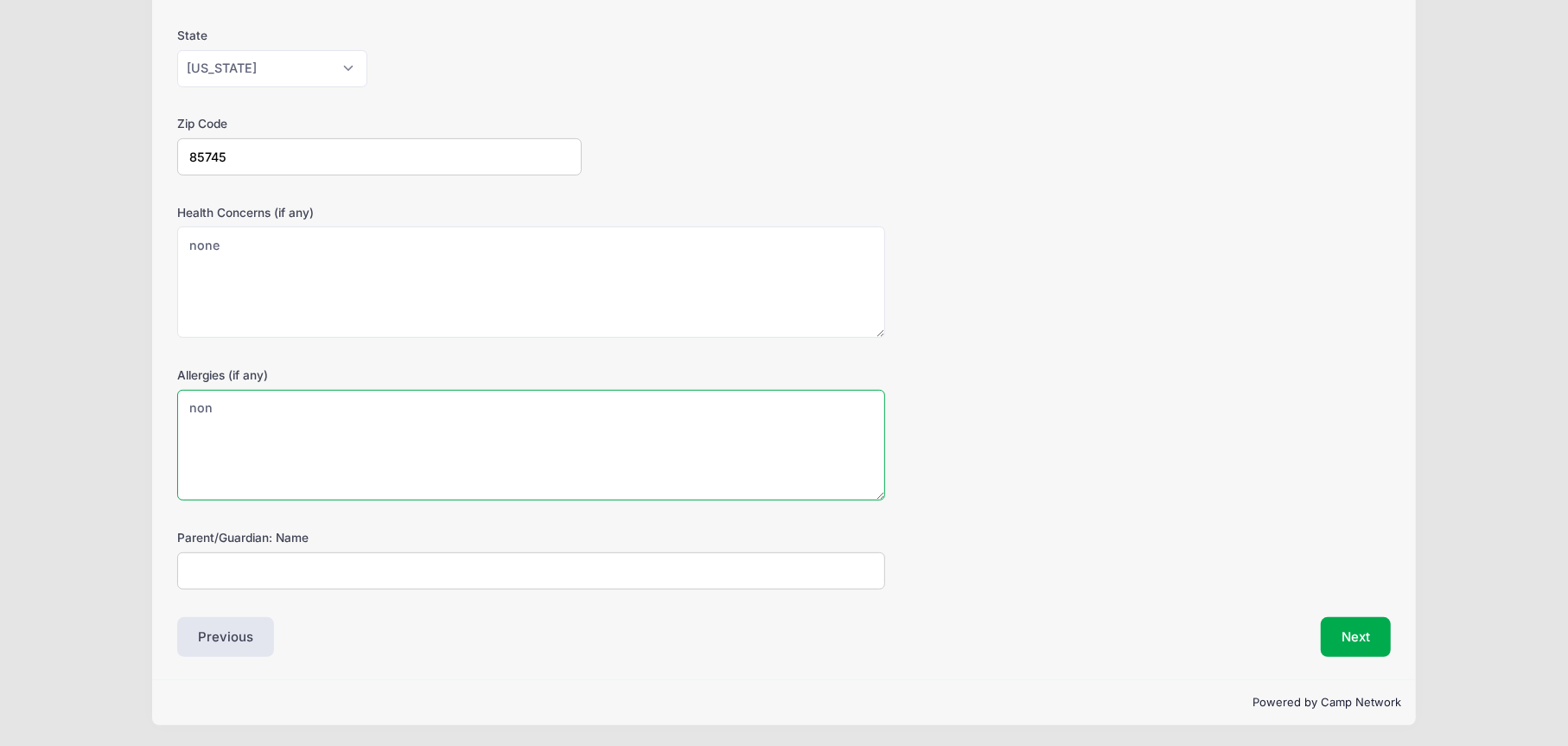
type textarea "non"
click at [437, 564] on input "Parent/Guardian: Name" at bounding box center [531, 571] width 708 height 37
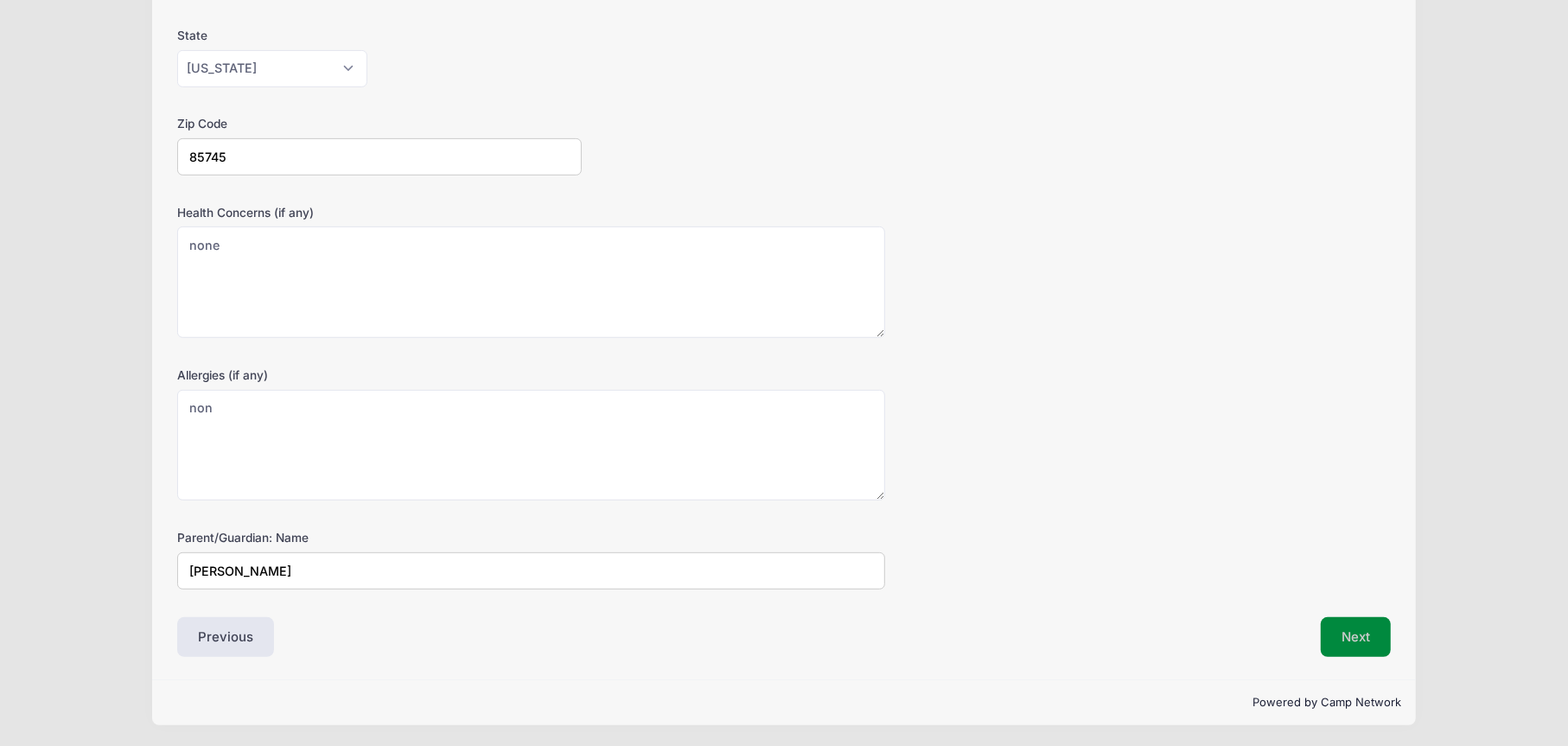
type input "[PERSON_NAME]"
click at [1370, 637] on button "Next" at bounding box center [1356, 637] width 70 height 40
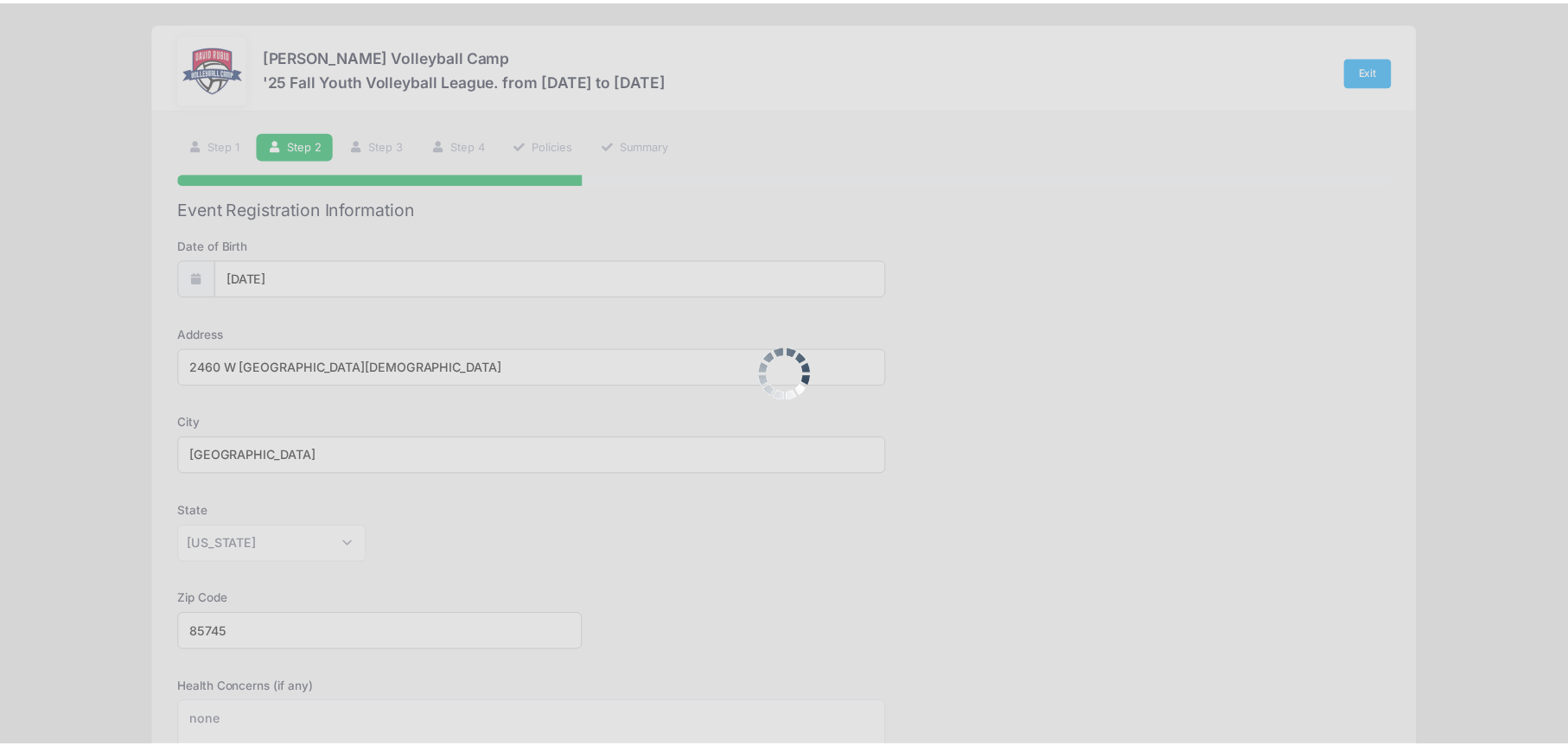
scroll to position [0, 0]
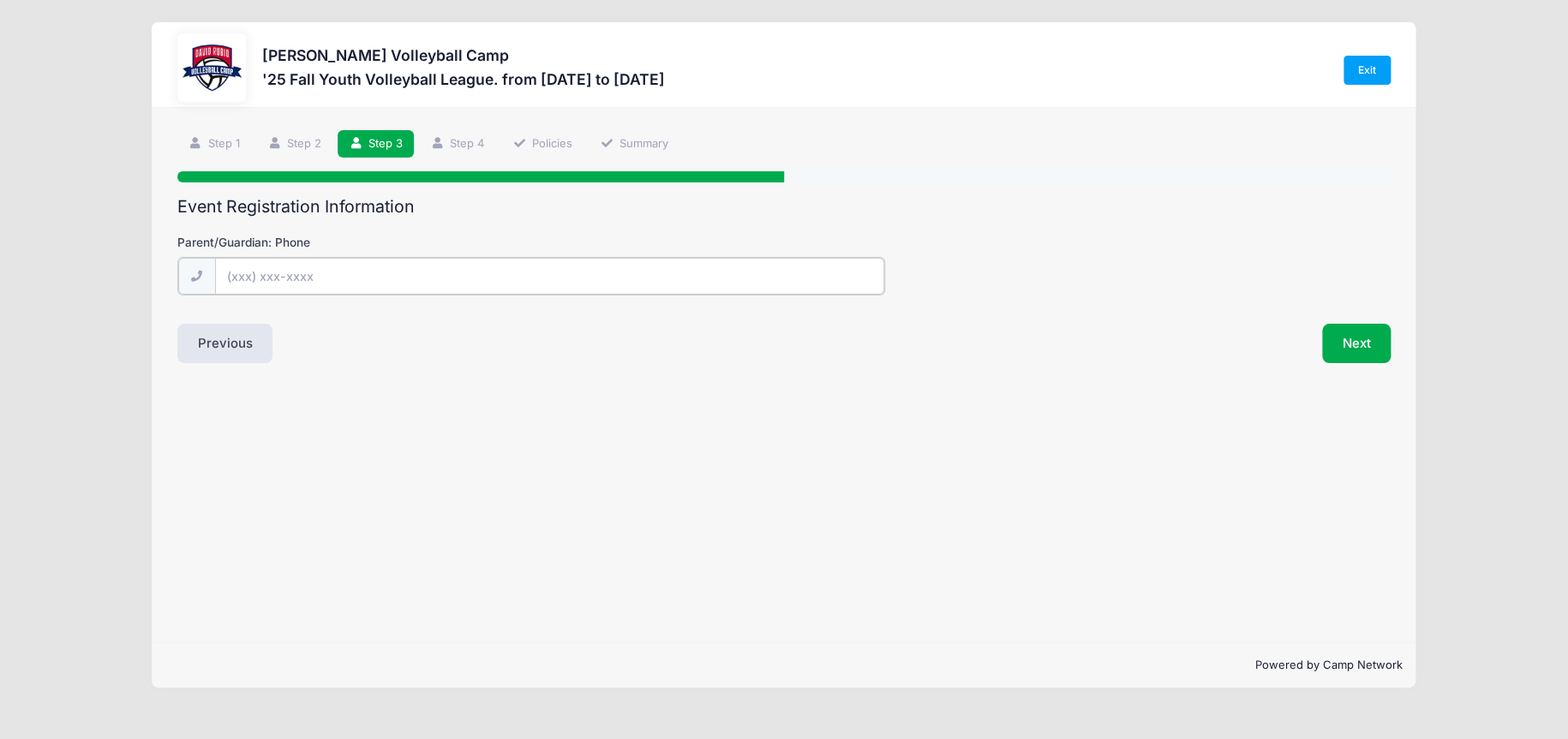
click at [325, 269] on input "Parent/Guardian: Phone" at bounding box center [549, 276] width 669 height 37
type input "(5"
click at [235, 359] on button "Previous" at bounding box center [226, 342] width 96 height 39
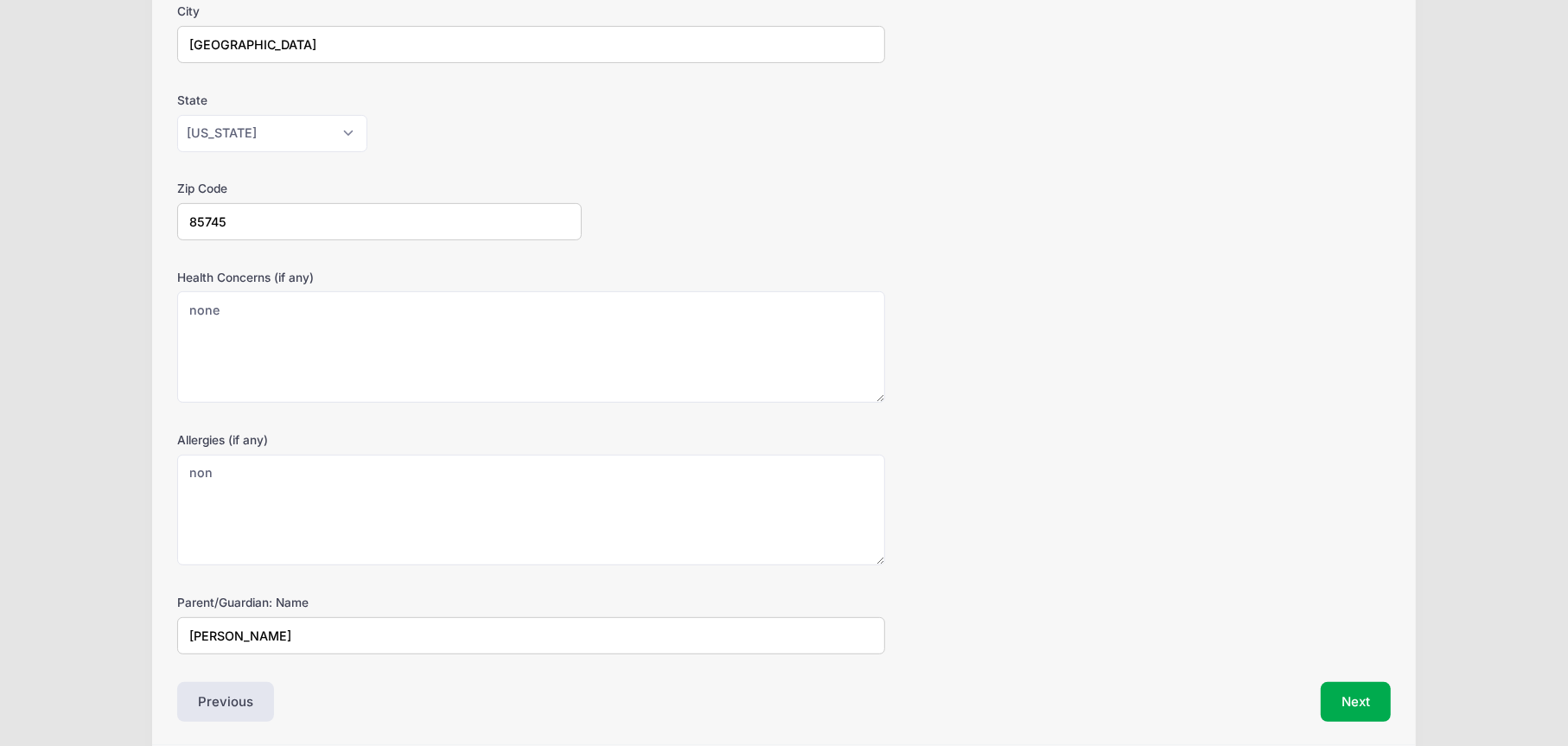
scroll to position [476, 0]
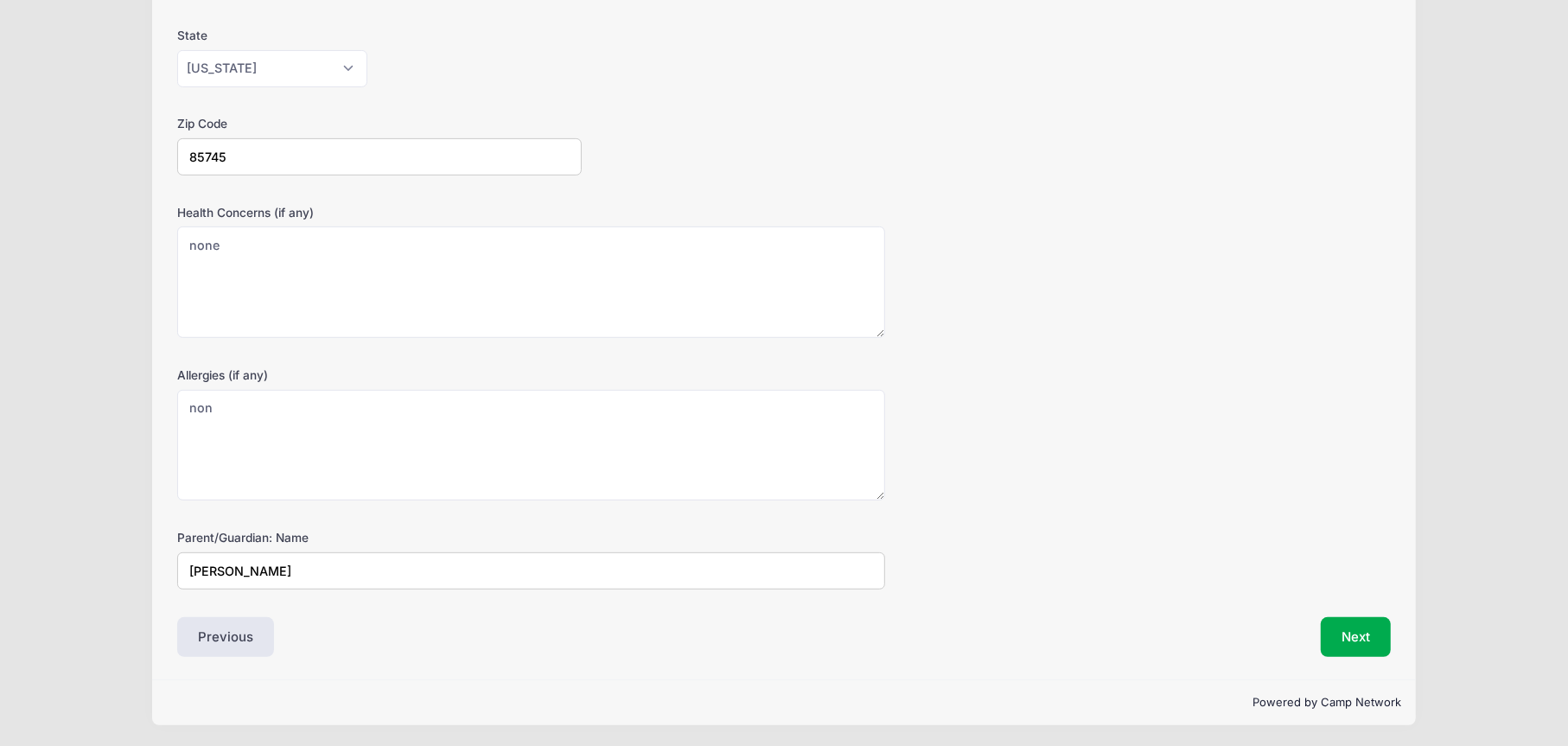
drag, startPoint x: 242, startPoint y: 566, endPoint x: 172, endPoint y: 560, distance: 70.3
click at [172, 560] on div "Step 2 /7 Step 1 Step 2 Step 3 Step 4 Policies Summary Participant Information …" at bounding box center [784, 157] width 1264 height 1047
type input "[PERSON_NAME]"
click at [1372, 639] on button "Next" at bounding box center [1356, 637] width 70 height 40
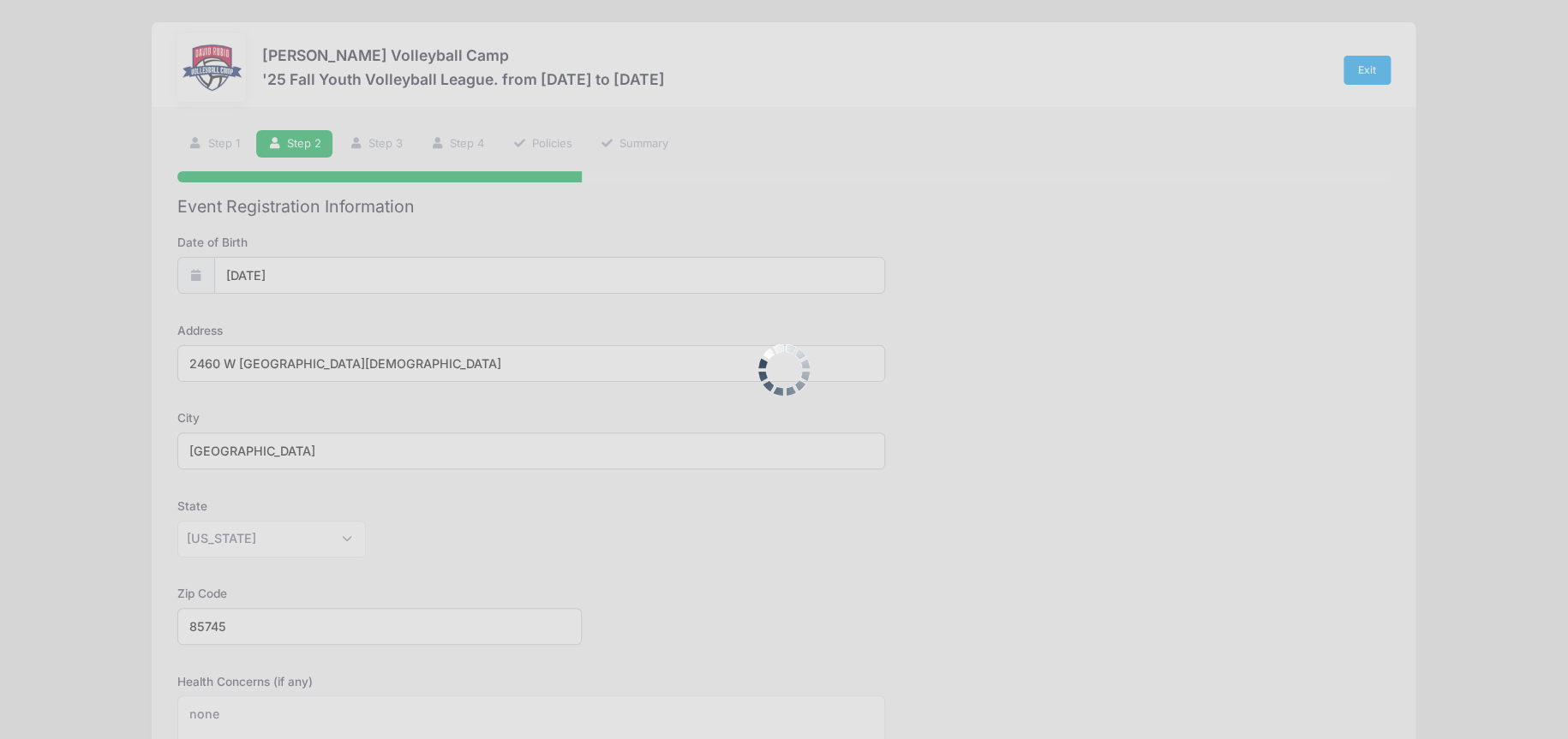
scroll to position [0, 0]
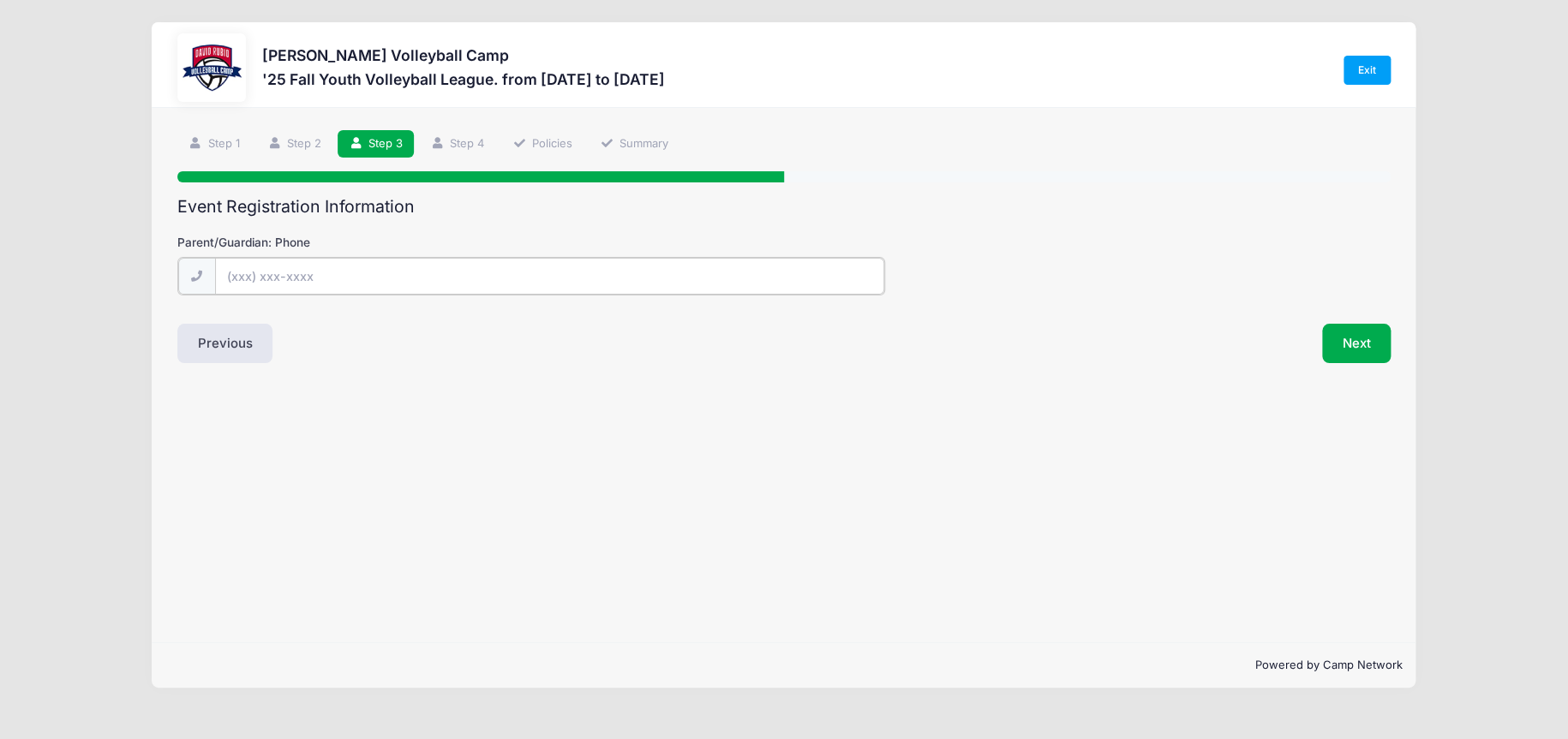
click at [435, 276] on input "Parent/Guardian: Phone" at bounding box center [549, 276] width 669 height 37
type input "[PHONE_NUMBER]"
click at [1374, 348] on button "Next" at bounding box center [1357, 342] width 70 height 39
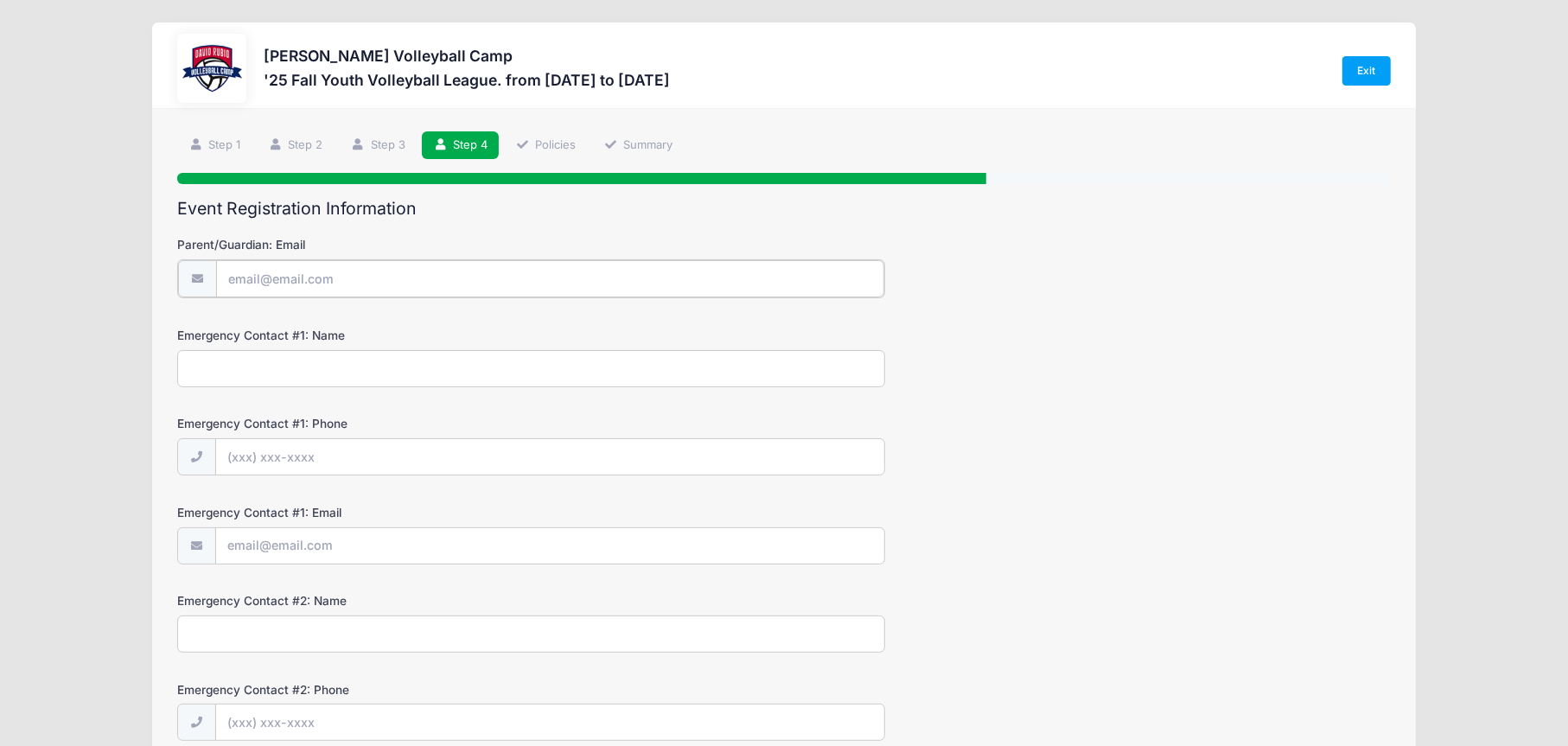
click at [635, 281] on input "Parent/Guardian: Email" at bounding box center [549, 278] width 668 height 37
type input "[EMAIL_ADDRESS][DOMAIN_NAME]"
click at [387, 359] on input "Emergency Contact #1: Name" at bounding box center [531, 367] width 708 height 37
type input "[PERSON_NAME]"
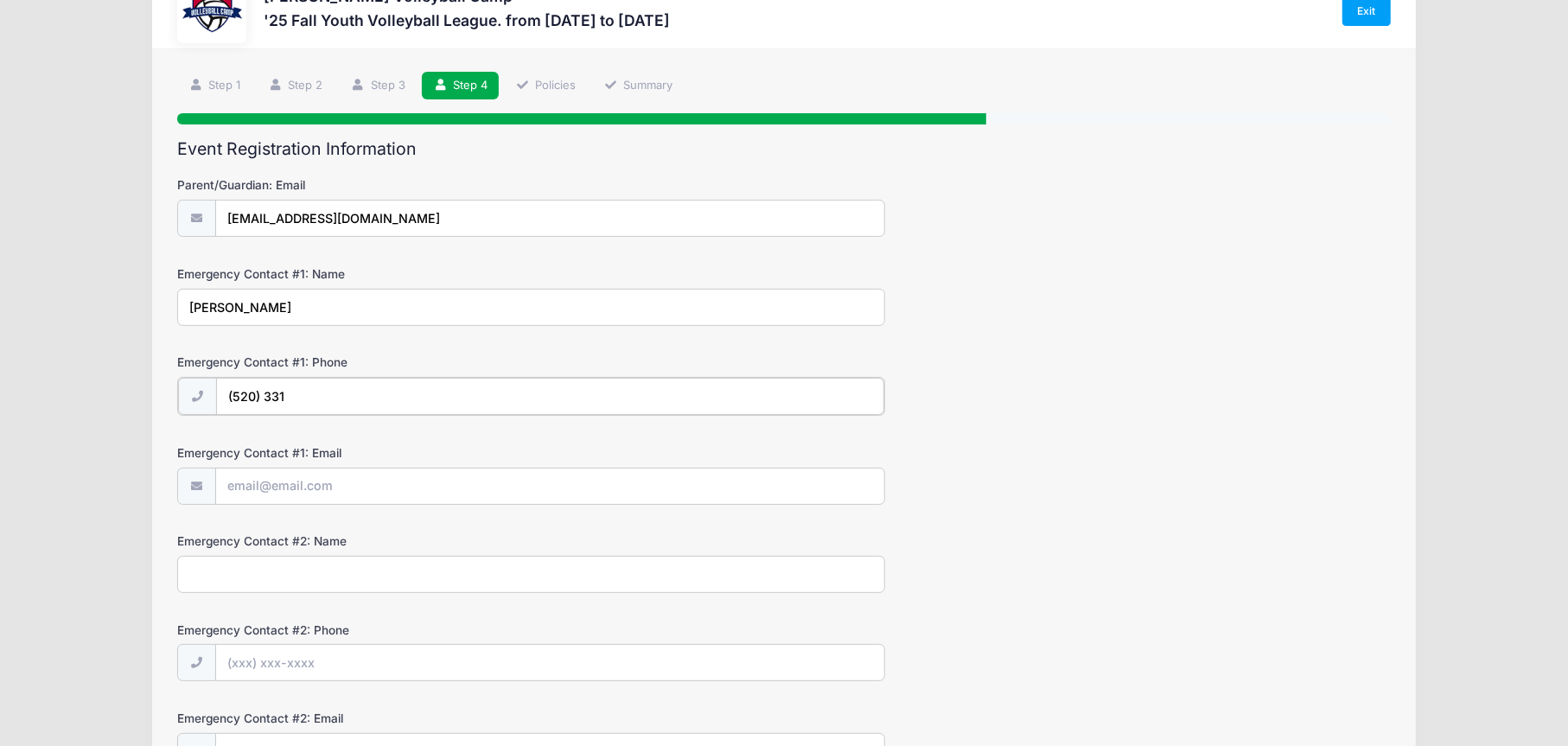
scroll to position [87, 0]
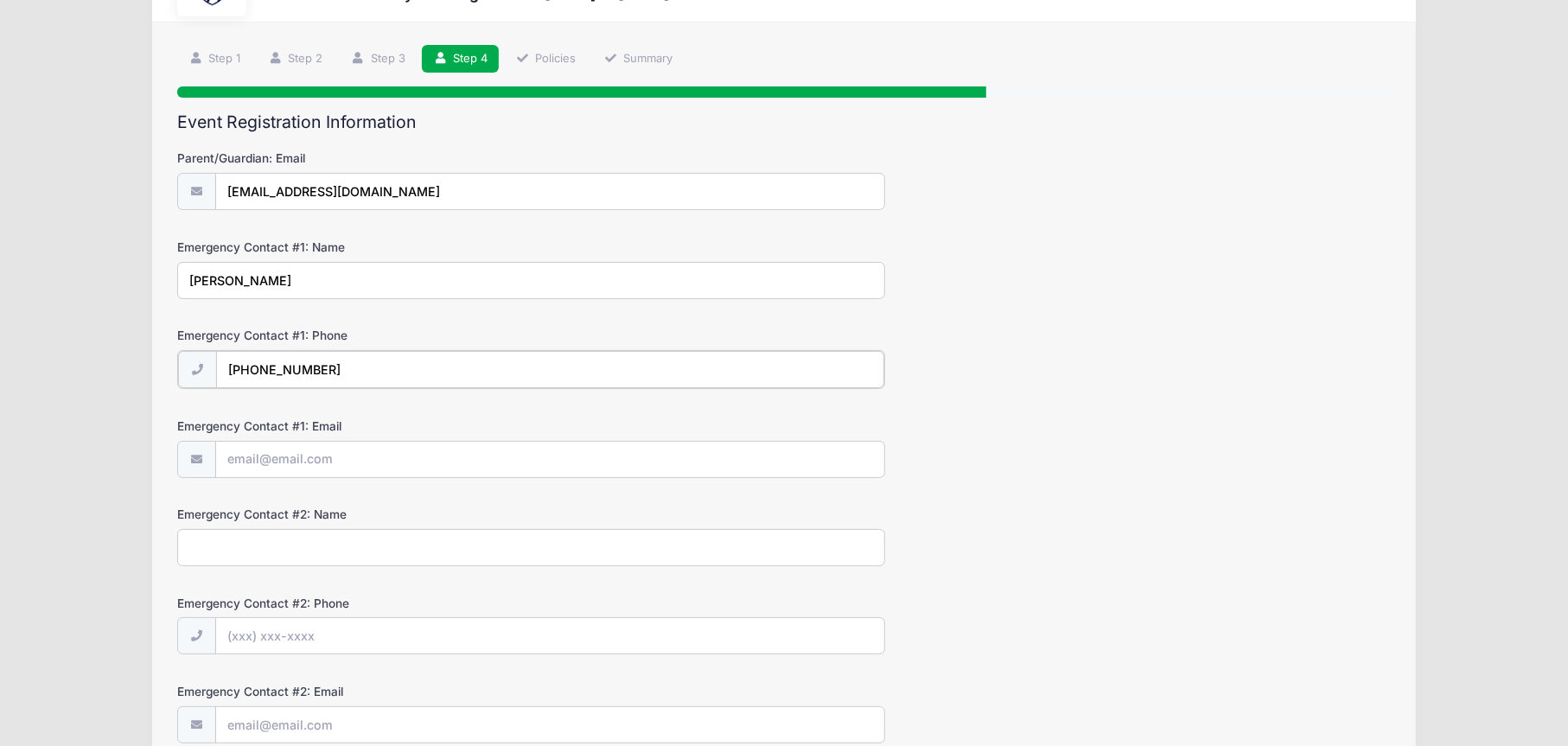
type input "[PHONE_NUMBER]"
click at [334, 454] on input "Emergency Contact #1: Email" at bounding box center [549, 458] width 668 height 37
type input "c"
type input "[EMAIL_ADDRESS][DOMAIN_NAME]"
click at [352, 549] on input "Emergency Contact #2: Name" at bounding box center [531, 546] width 708 height 37
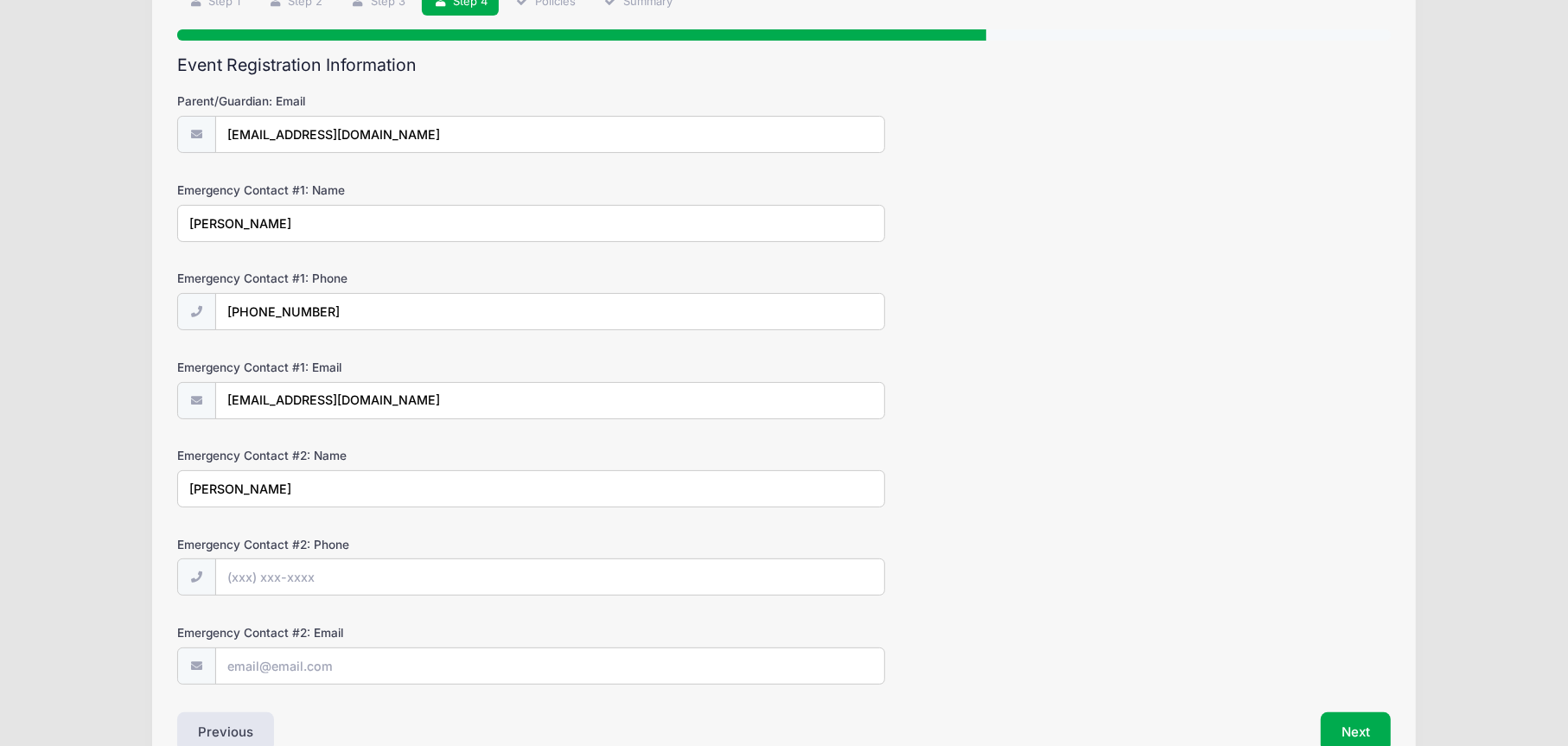
scroll to position [239, 0]
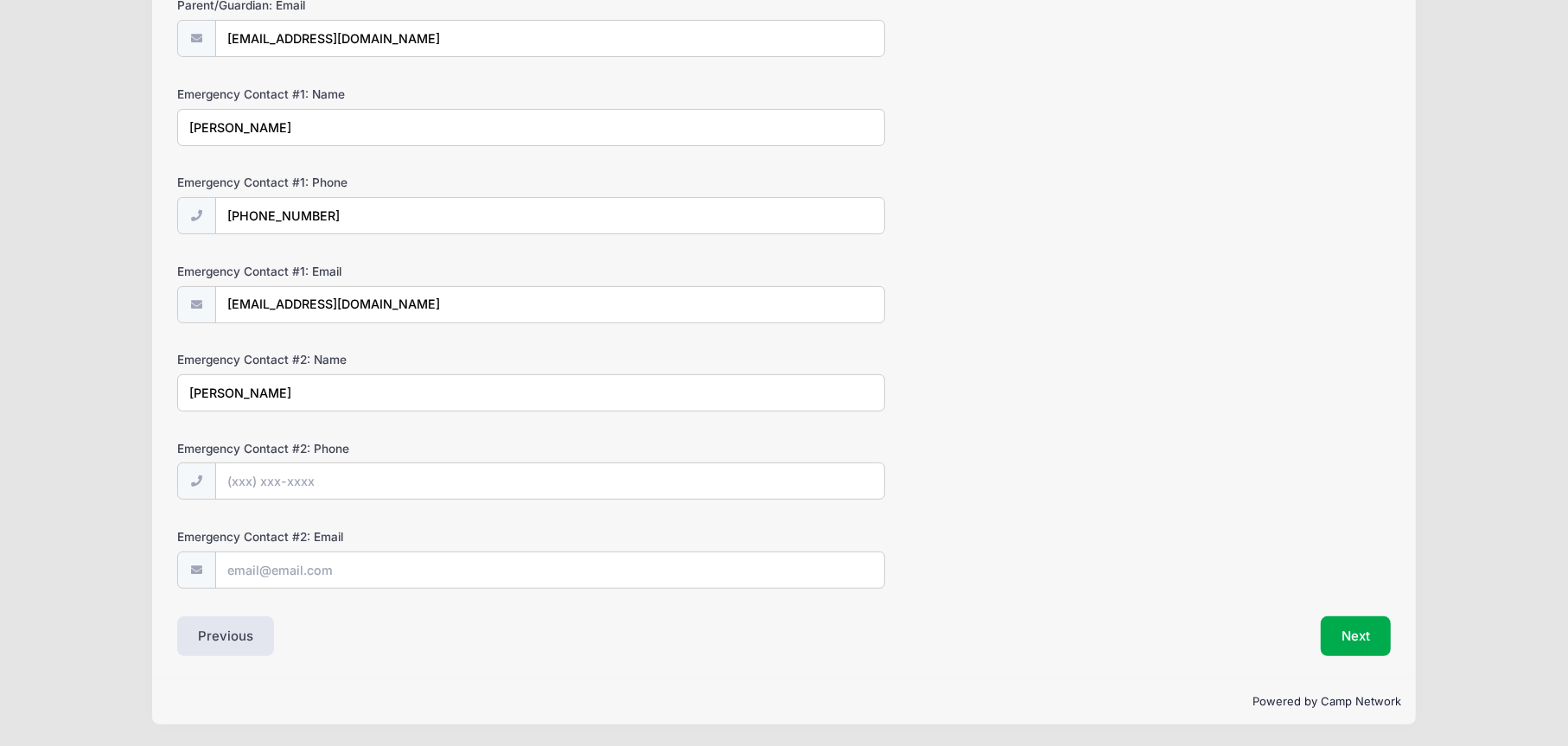
type input "[PERSON_NAME]"
click at [528, 469] on input "Emergency Contact #2: Phone" at bounding box center [549, 482] width 668 height 37
type input "[PHONE_NUMBER]"
click at [474, 561] on input "Emergency Contact #2: Email" at bounding box center [549, 569] width 668 height 37
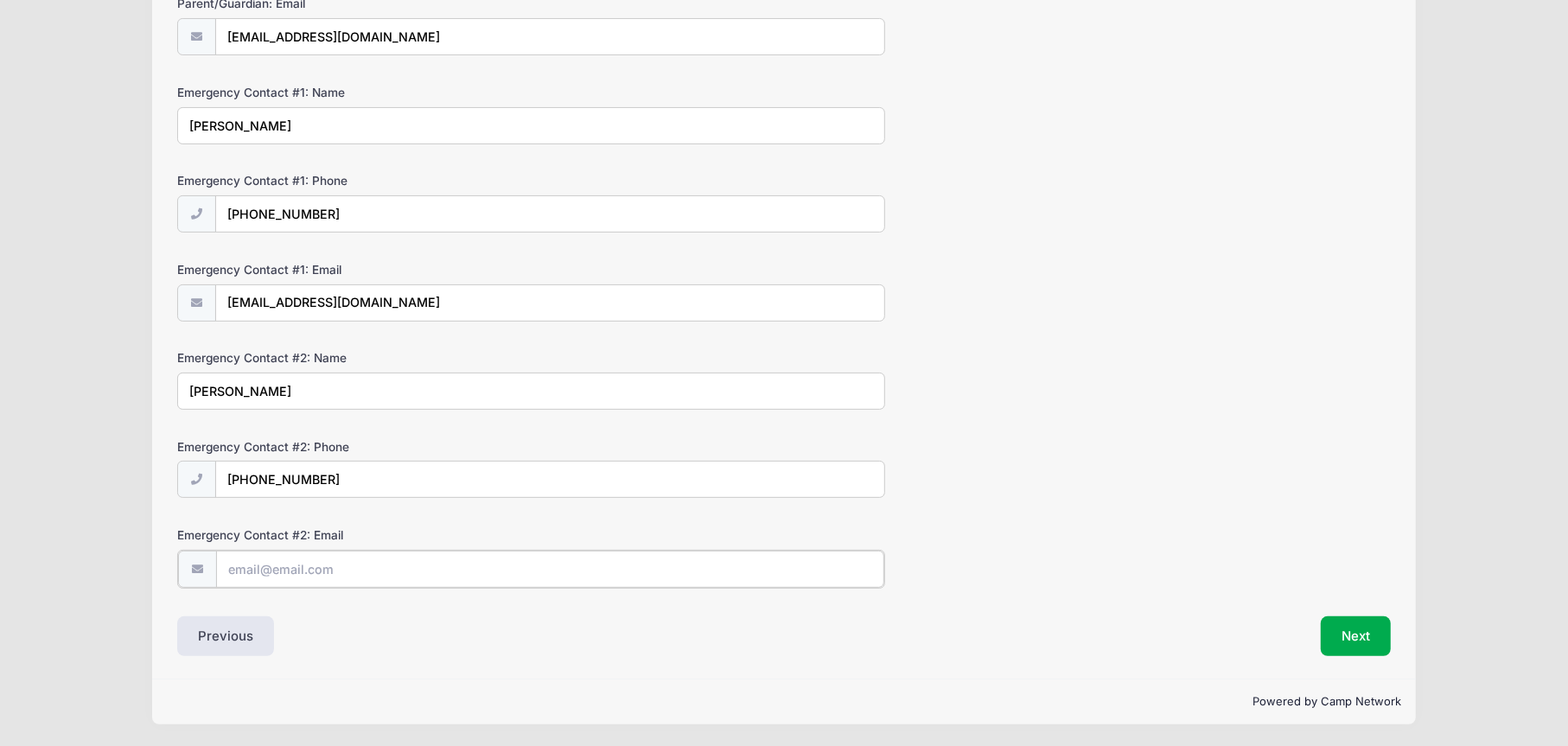
type input "[EMAIL_ADDRESS][DOMAIN_NAME]"
click at [1364, 639] on button "Next" at bounding box center [1356, 636] width 70 height 40
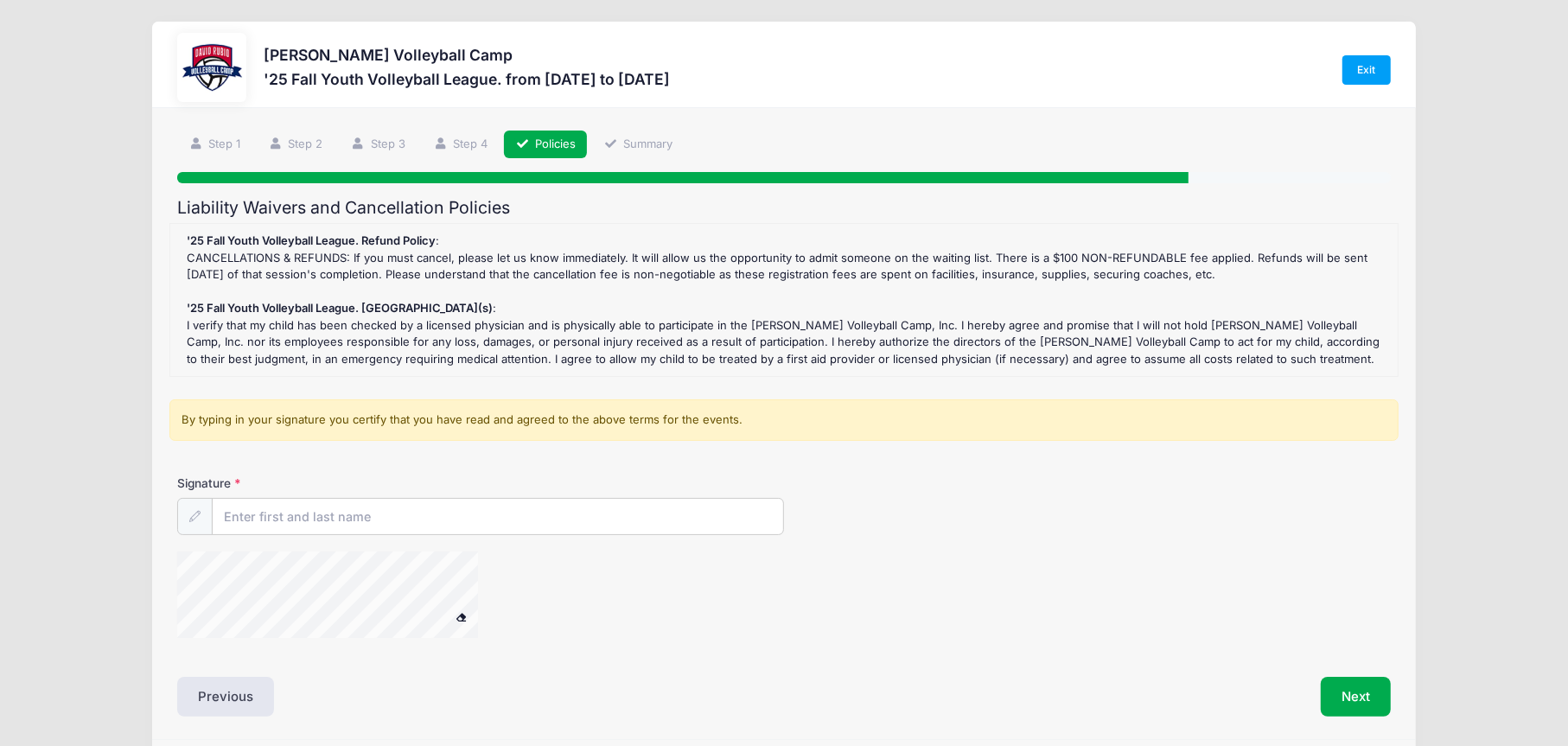
scroll to position [0, 0]
click at [285, 516] on input "Signature" at bounding box center [497, 518] width 571 height 37
type input "[PERSON_NAME]"
click at [1363, 698] on button "Next" at bounding box center [1356, 697] width 70 height 40
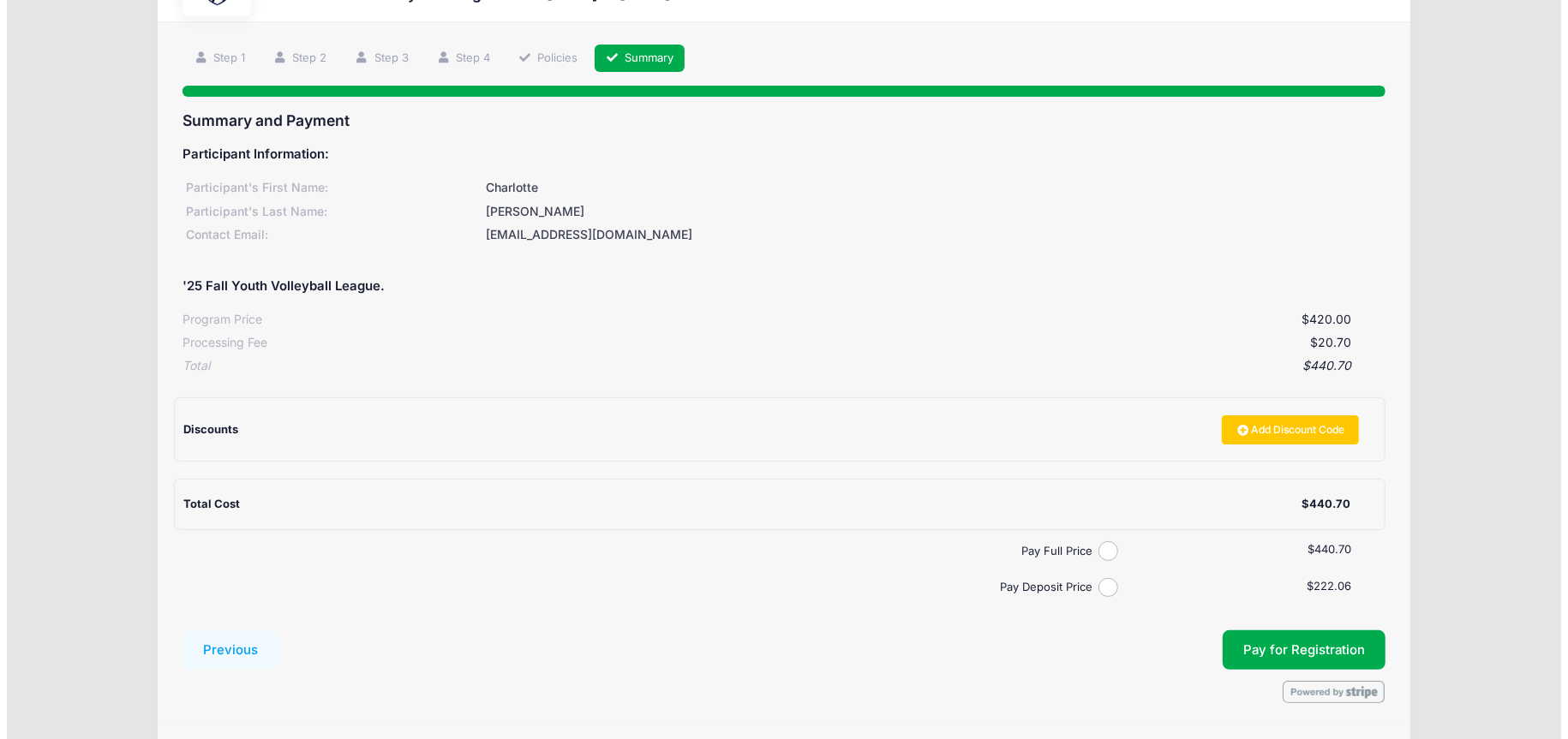
scroll to position [140, 0]
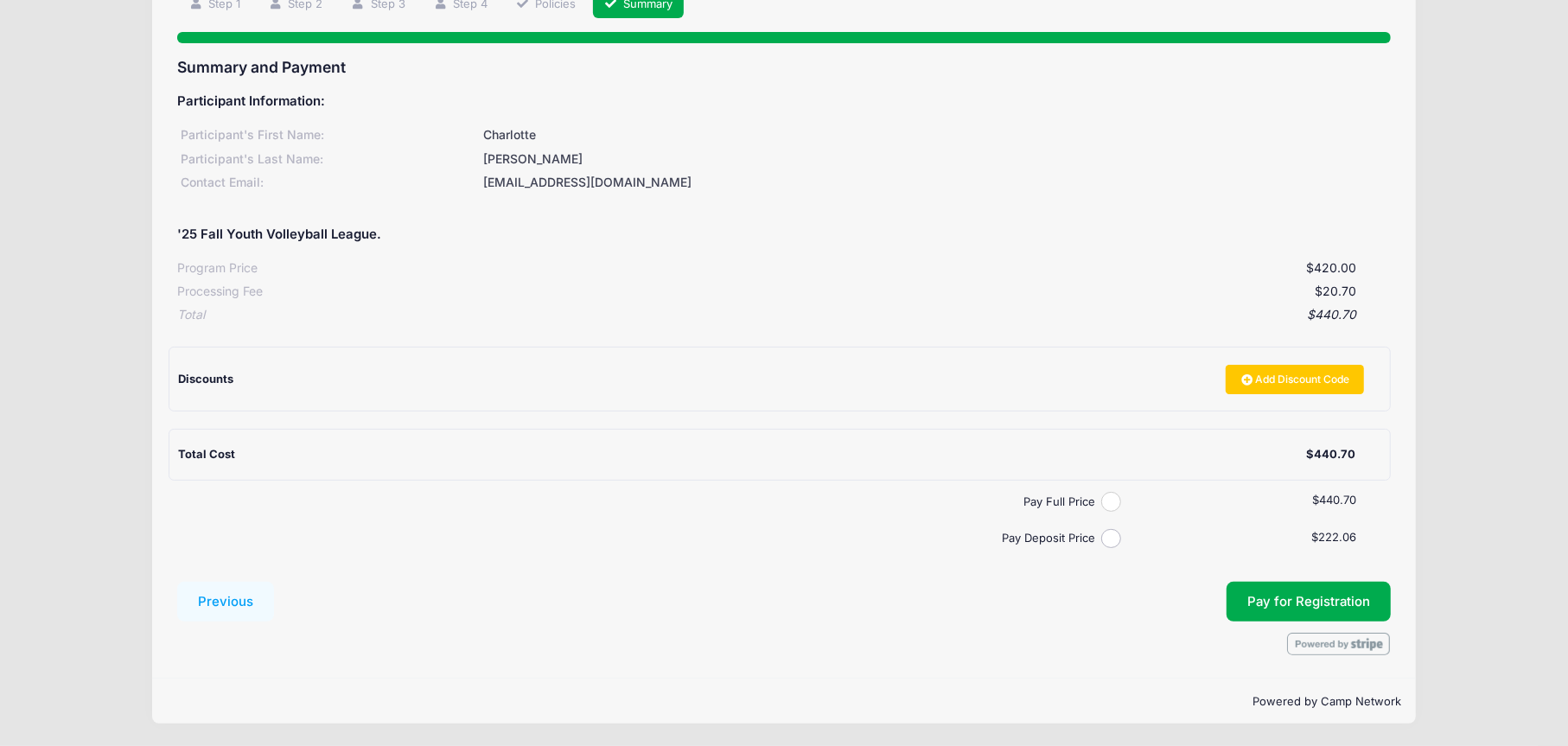
click at [1106, 499] on input "Pay Full Price" at bounding box center [1111, 502] width 20 height 20
radio input "true"
click at [1288, 600] on span "Pay for Registration" at bounding box center [1309, 601] width 123 height 16
